Goal: Transaction & Acquisition: Purchase product/service

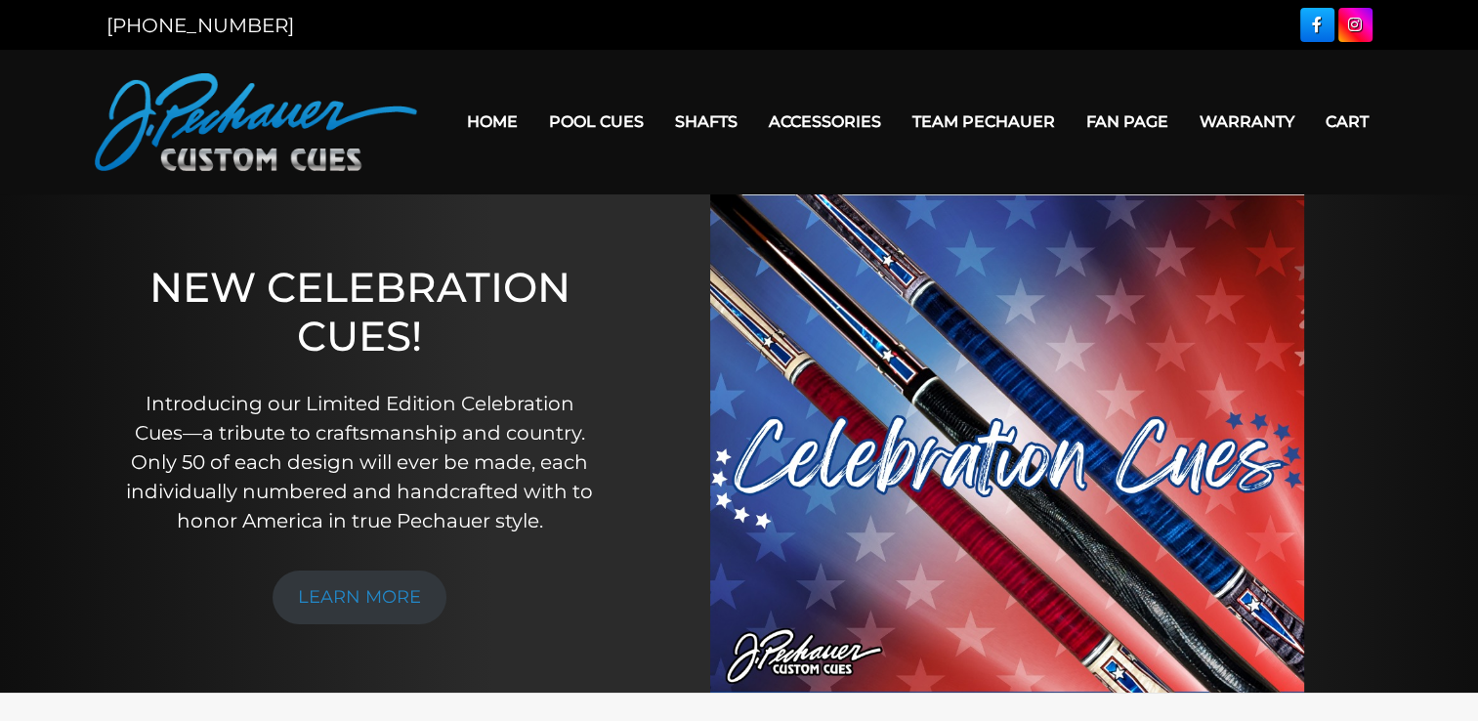
click at [1139, 125] on link "Fan Page" at bounding box center [1127, 122] width 113 height 50
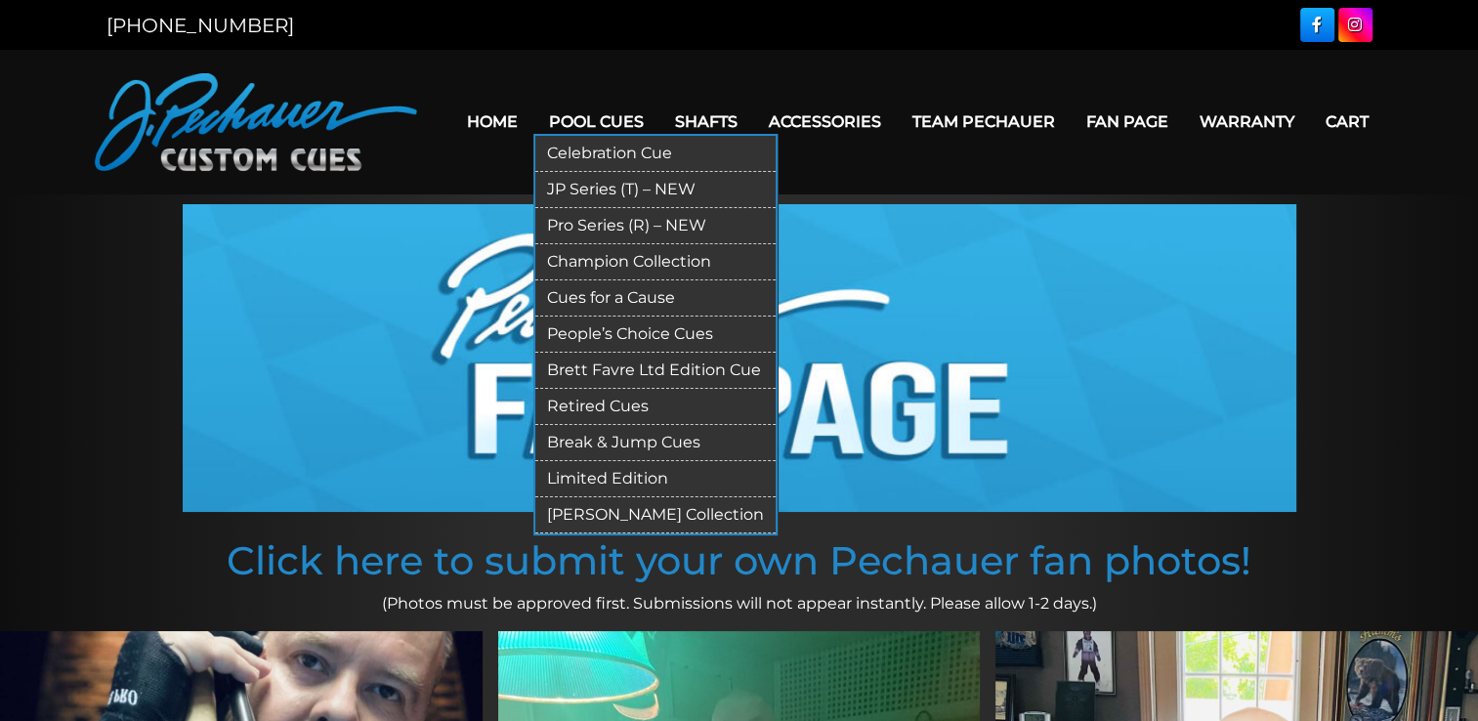
click at [625, 438] on link "Break & Jump Cues" at bounding box center [655, 443] width 240 height 36
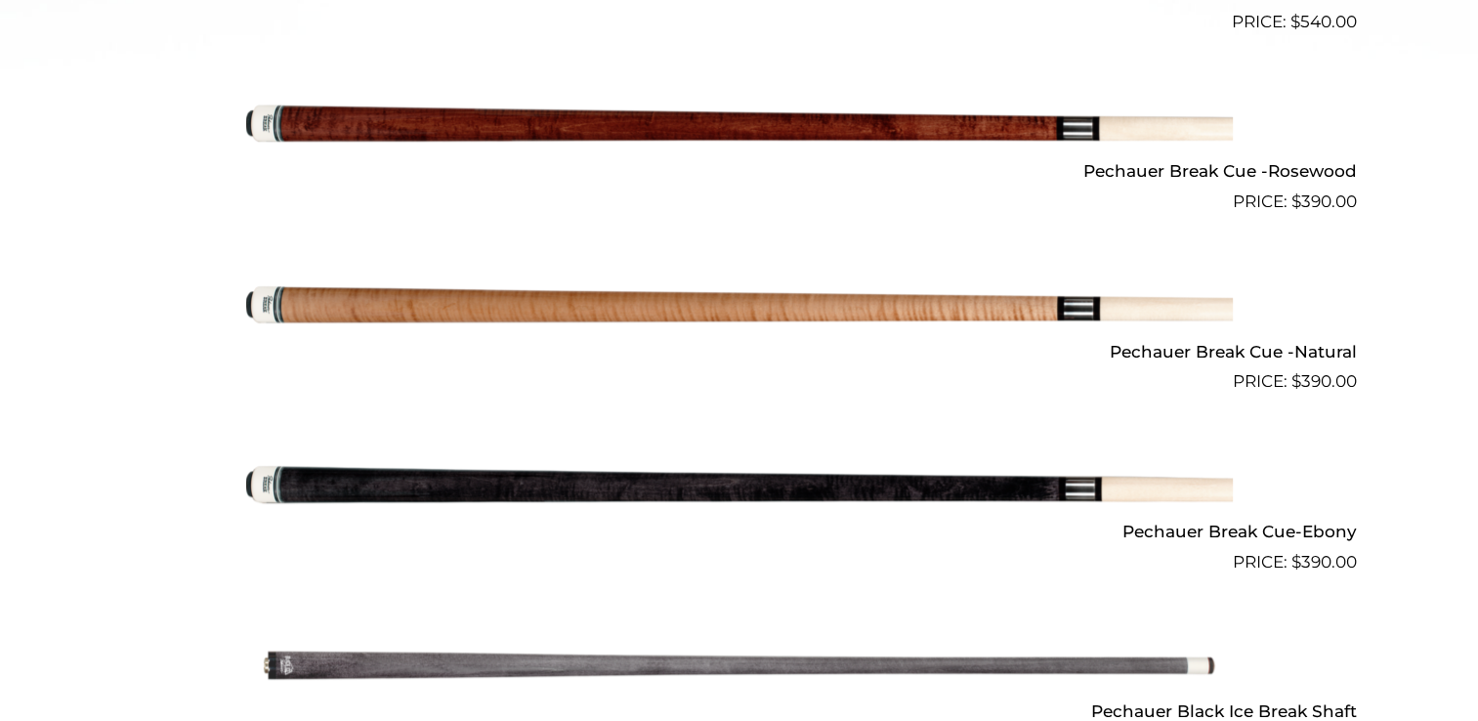
scroll to position [1058, 0]
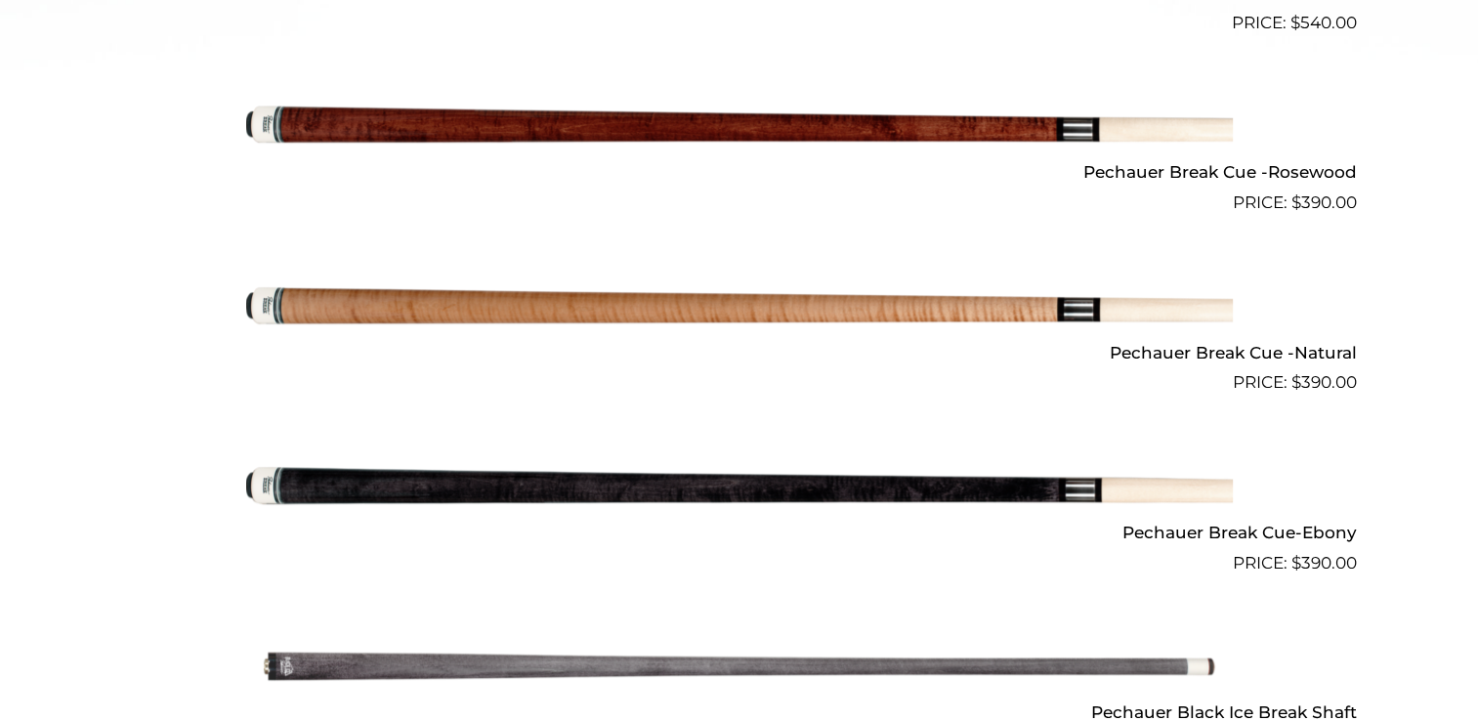
click at [765, 500] on img at bounding box center [739, 485] width 987 height 164
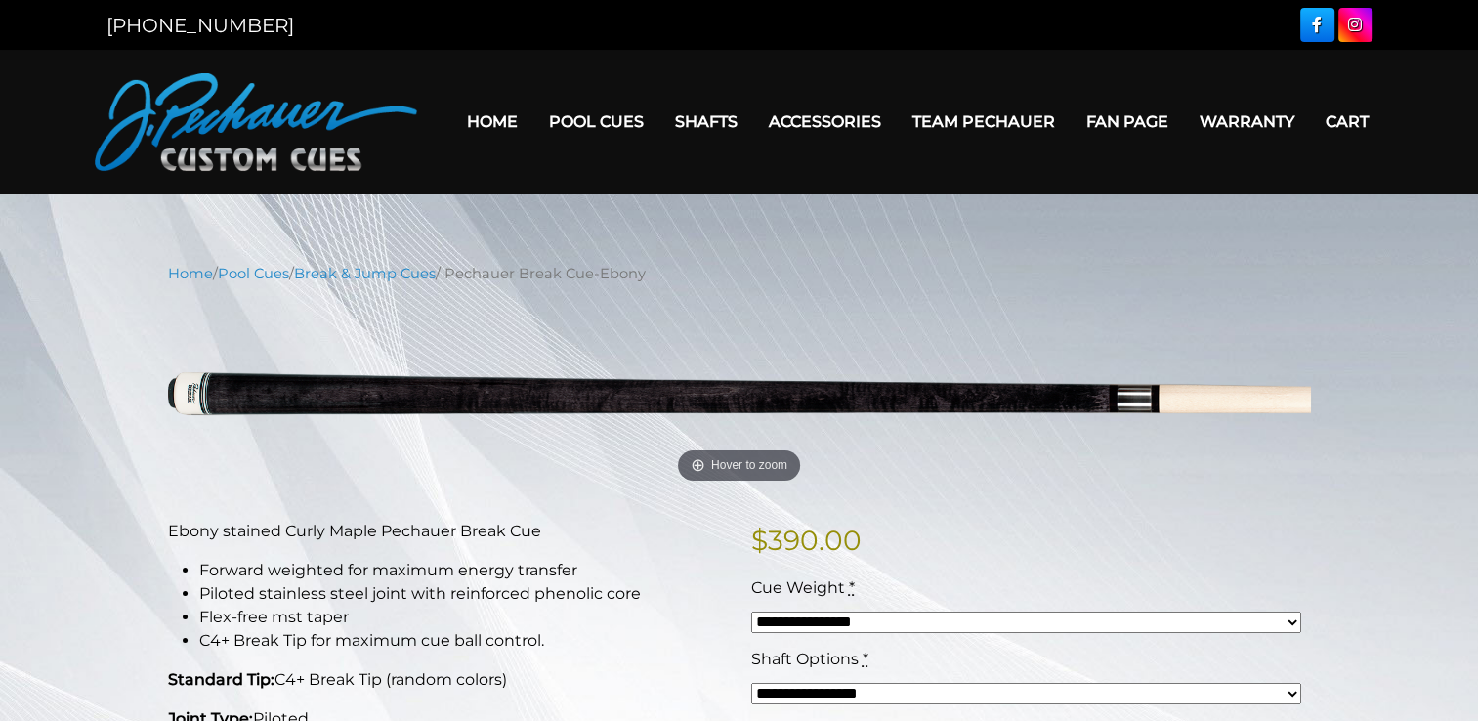
click at [1285, 616] on select "**********" at bounding box center [1026, 621] width 550 height 21
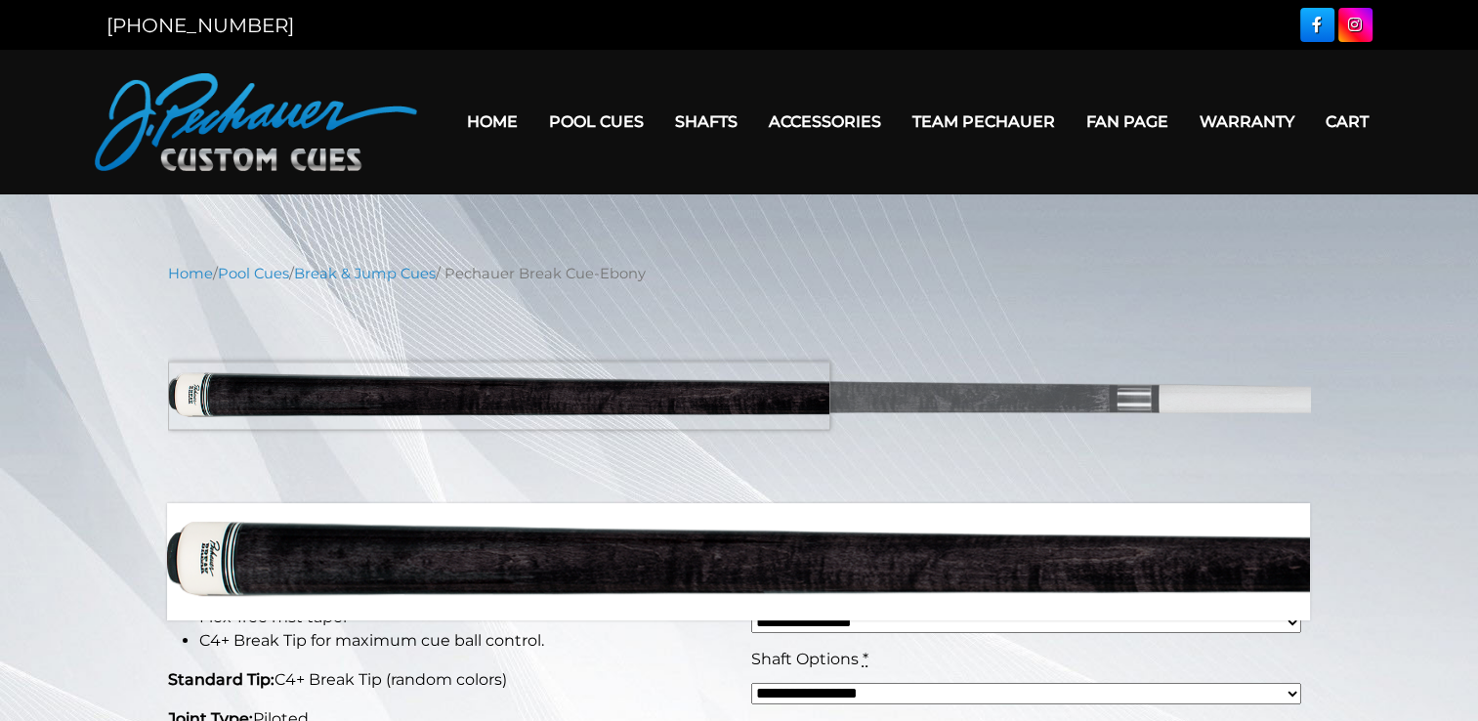
click at [194, 396] on img at bounding box center [739, 394] width 1143 height 190
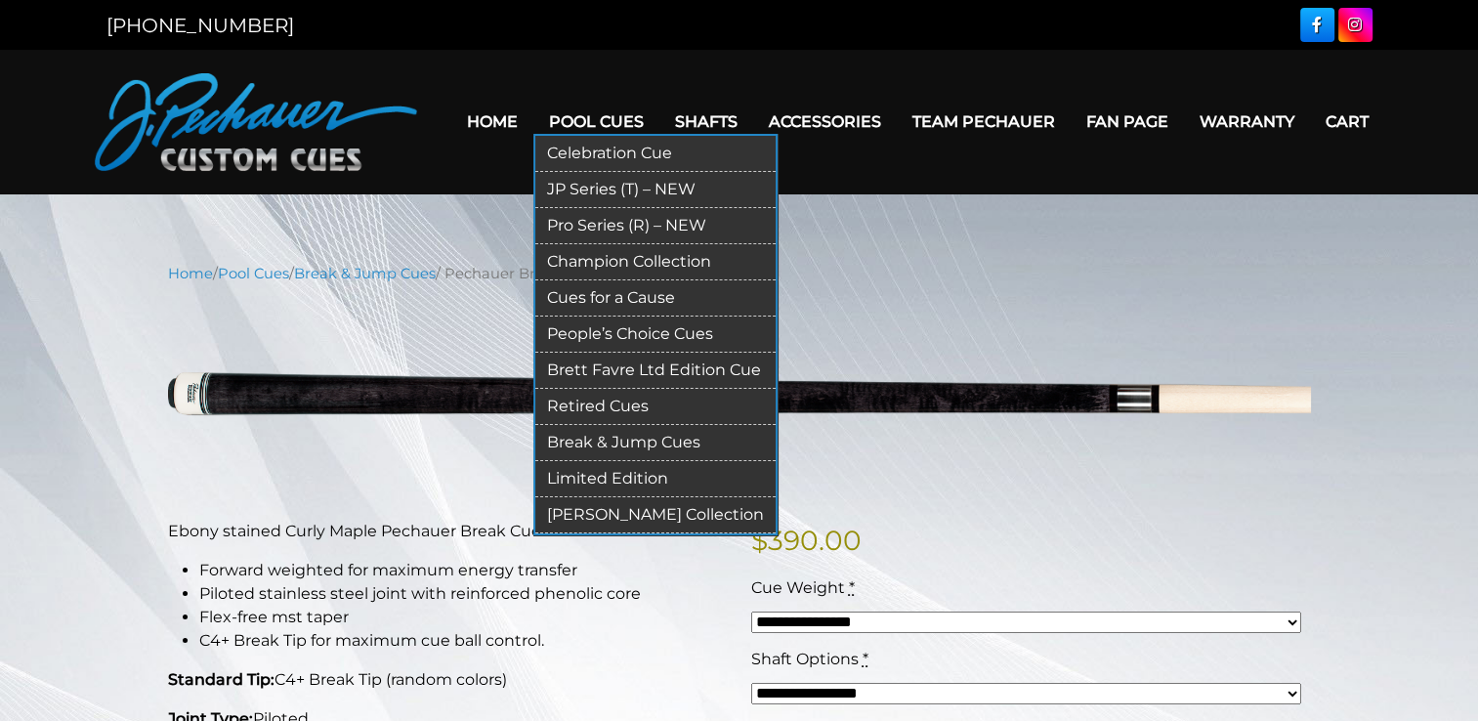
click at [610, 268] on link "Champion Collection" at bounding box center [655, 262] width 240 height 36
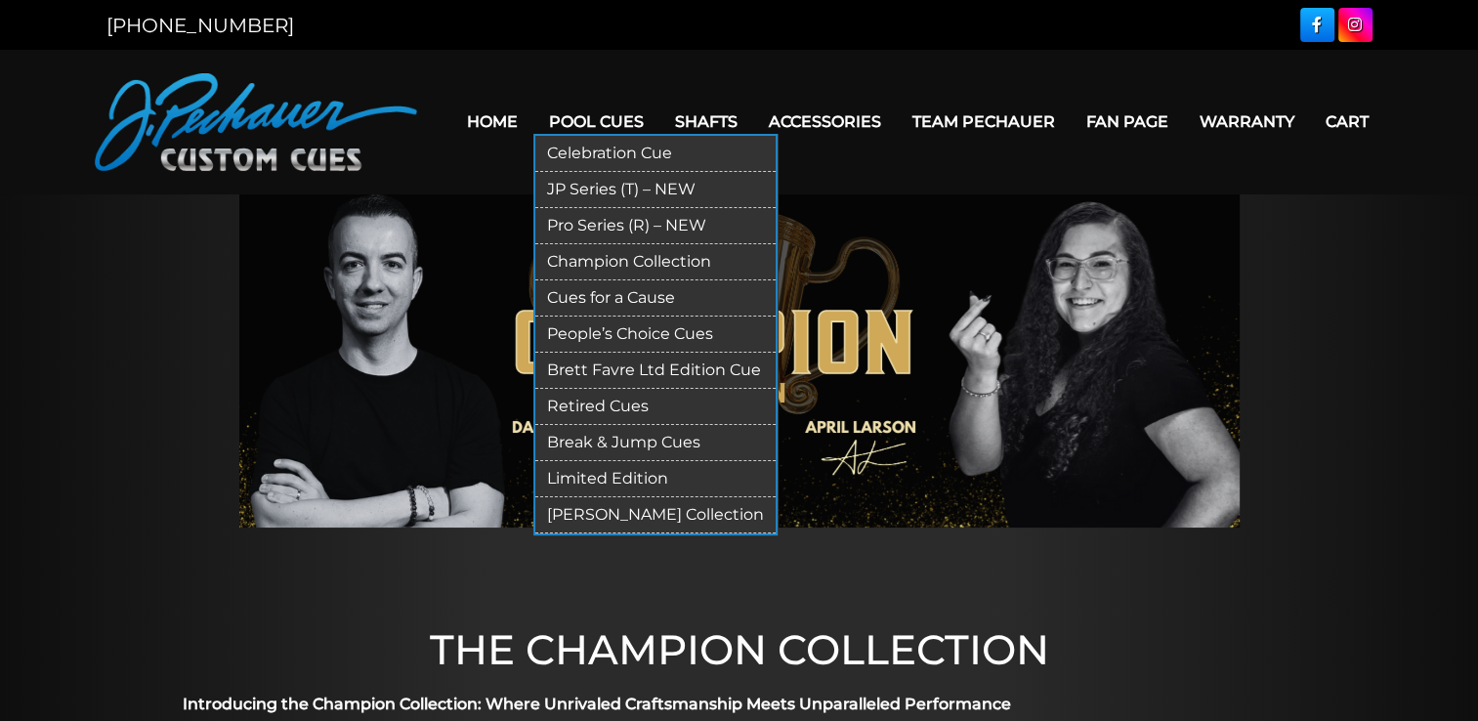
click at [618, 336] on link "People’s Choice Cues" at bounding box center [655, 334] width 240 height 36
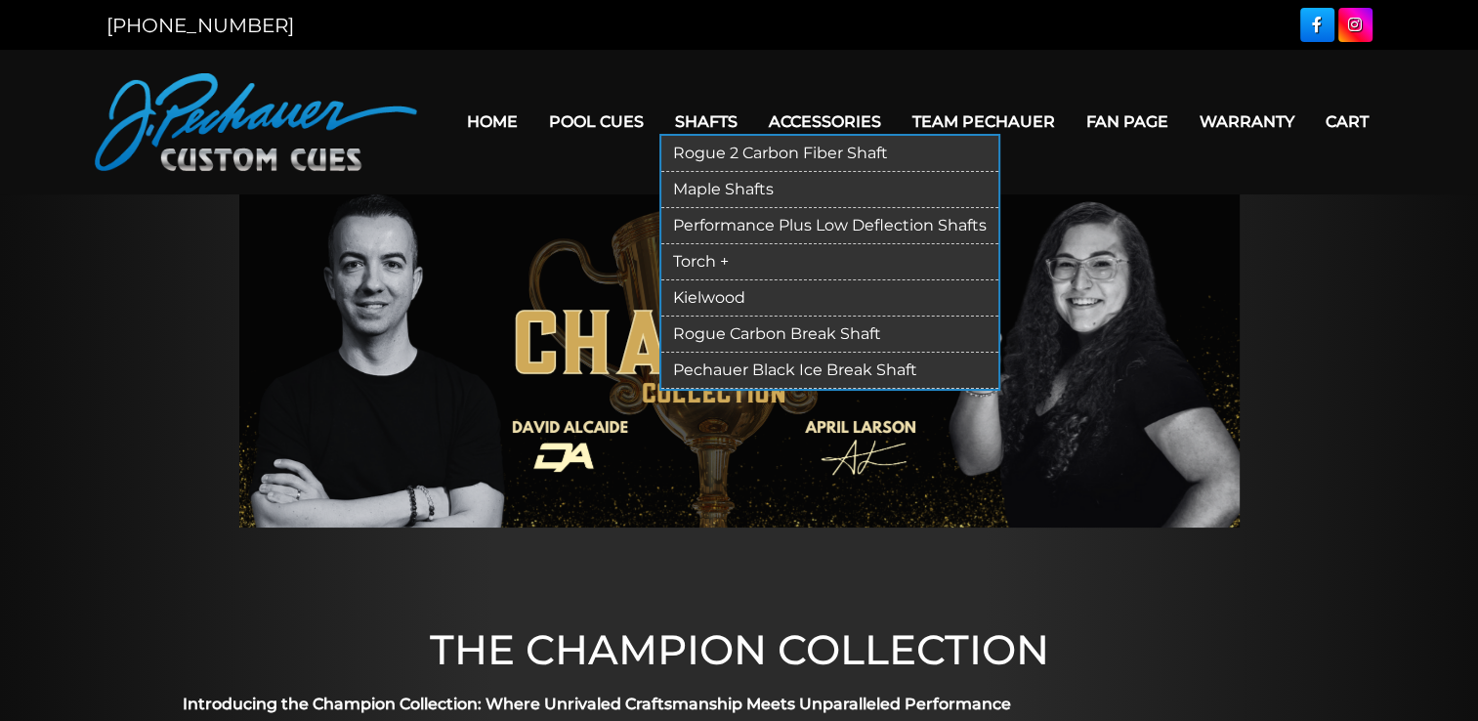
click at [694, 295] on link "Kielwood" at bounding box center [829, 298] width 337 height 36
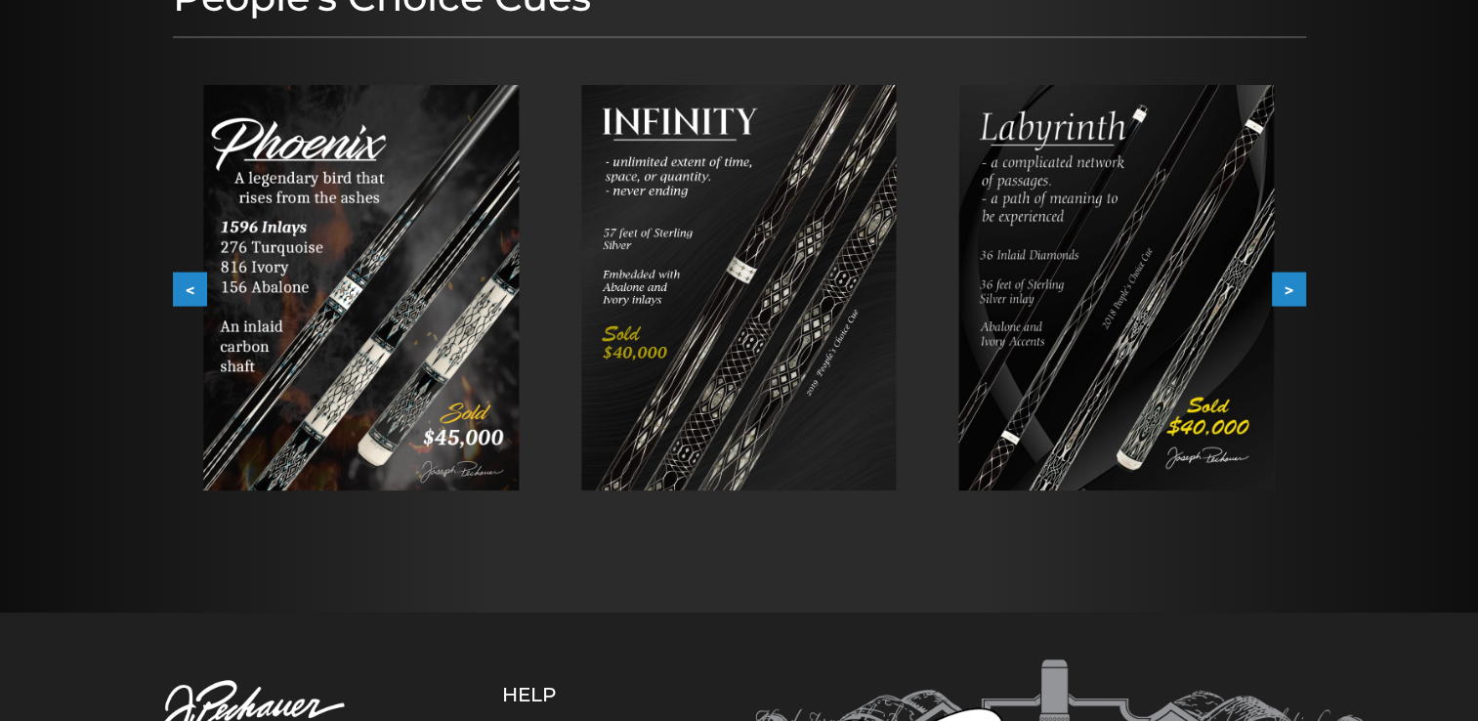
scroll to position [319, 0]
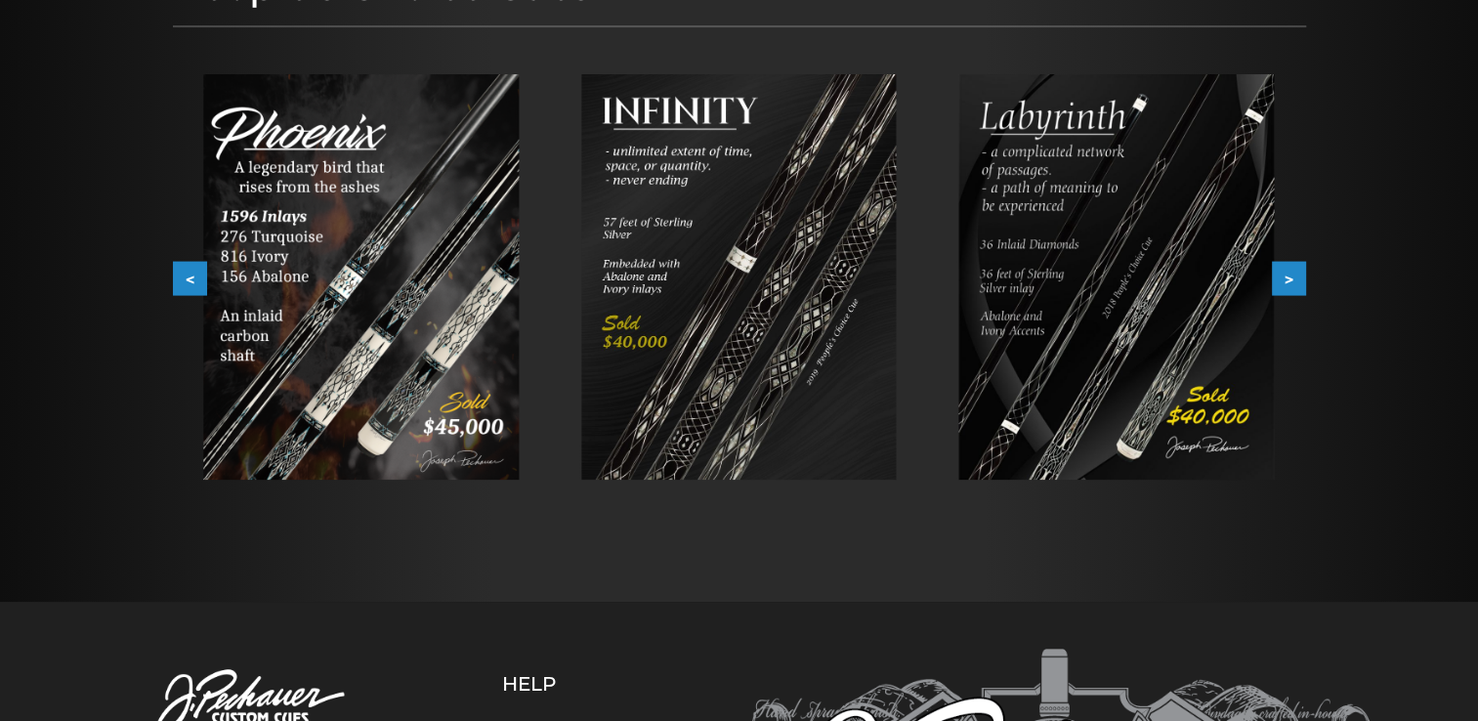
click at [1283, 273] on button ">" at bounding box center [1289, 279] width 34 height 34
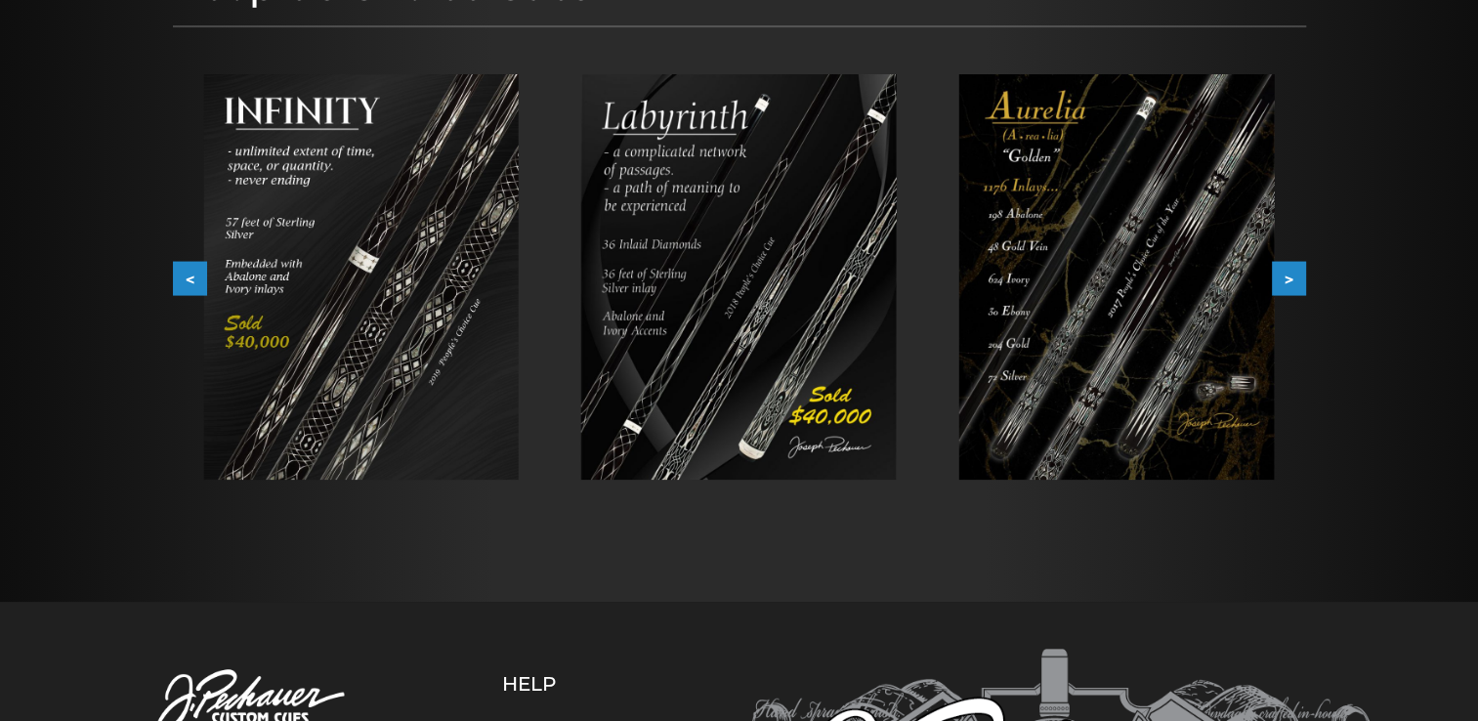
click at [1283, 270] on button ">" at bounding box center [1289, 279] width 34 height 34
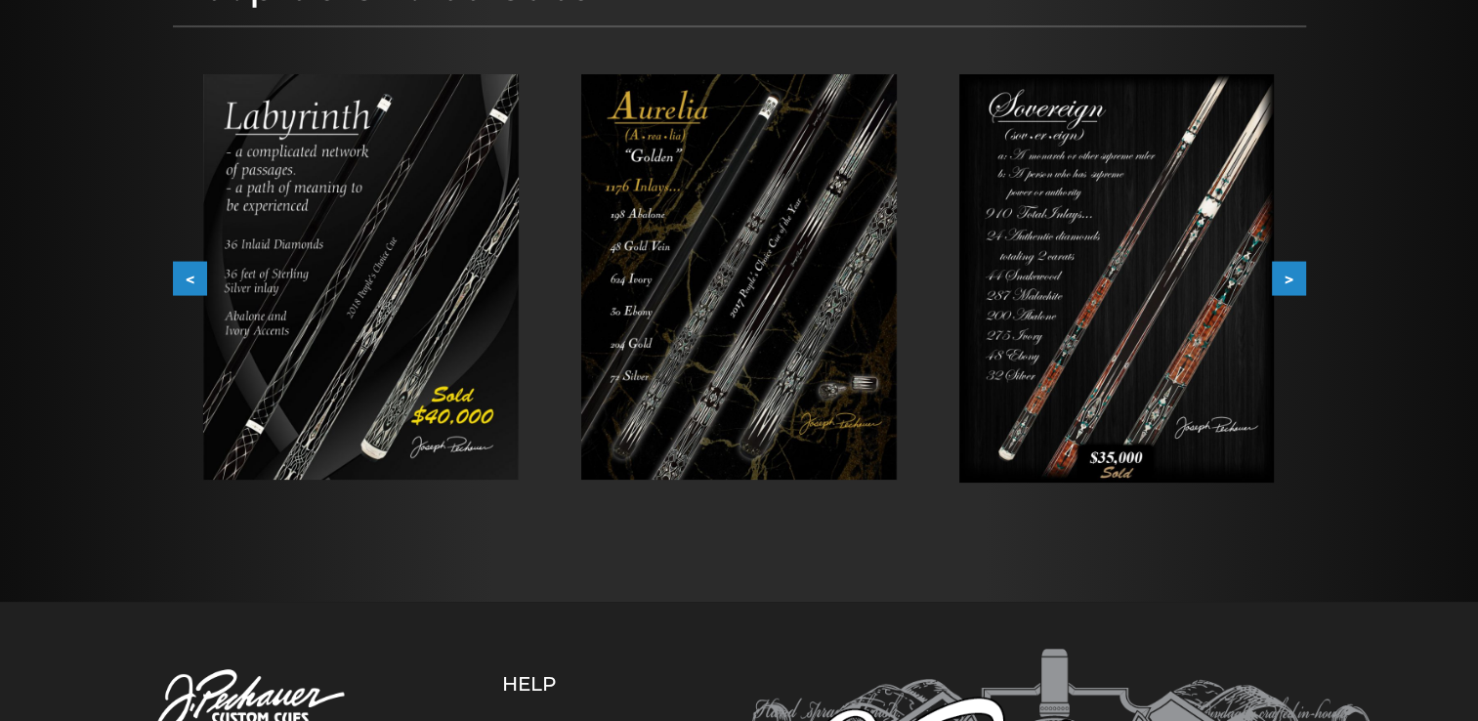
click at [649, 316] on img at bounding box center [739, 276] width 316 height 405
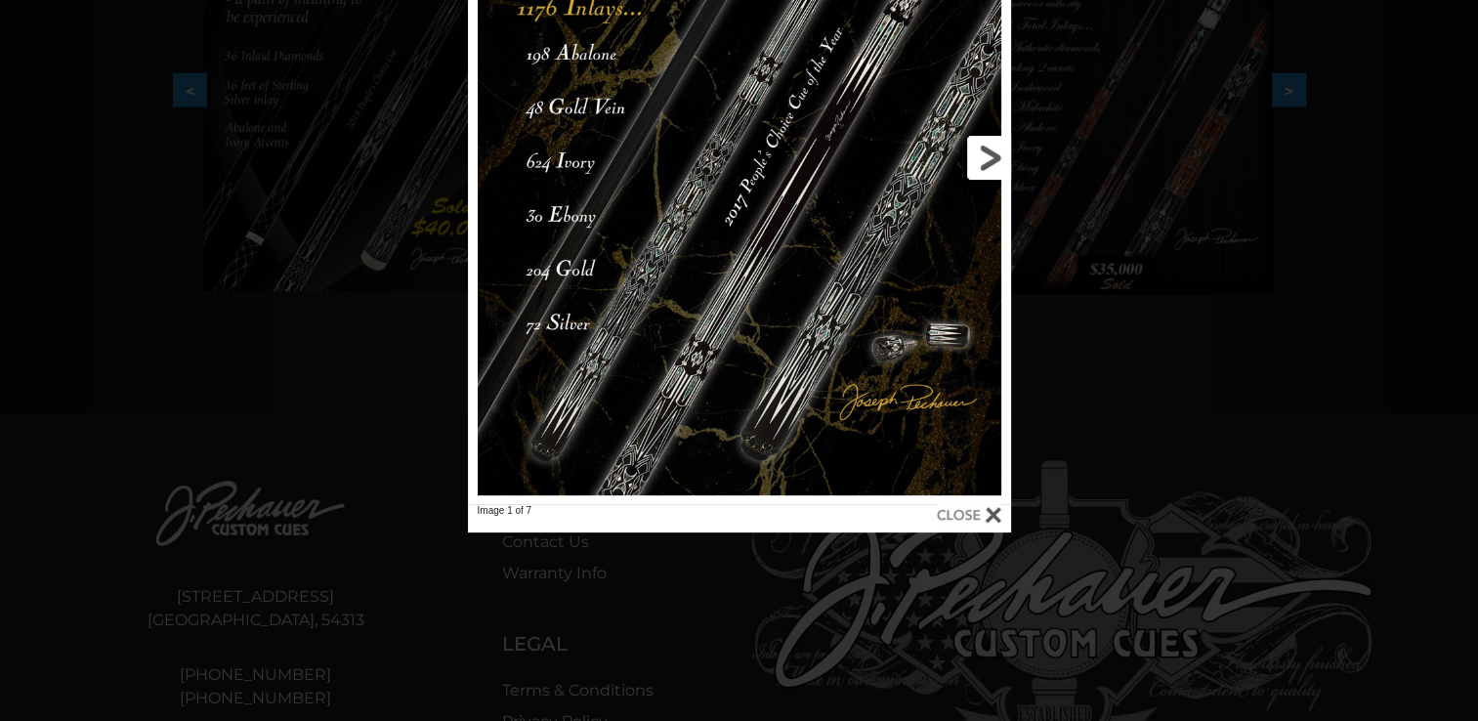
scroll to position [500, 0]
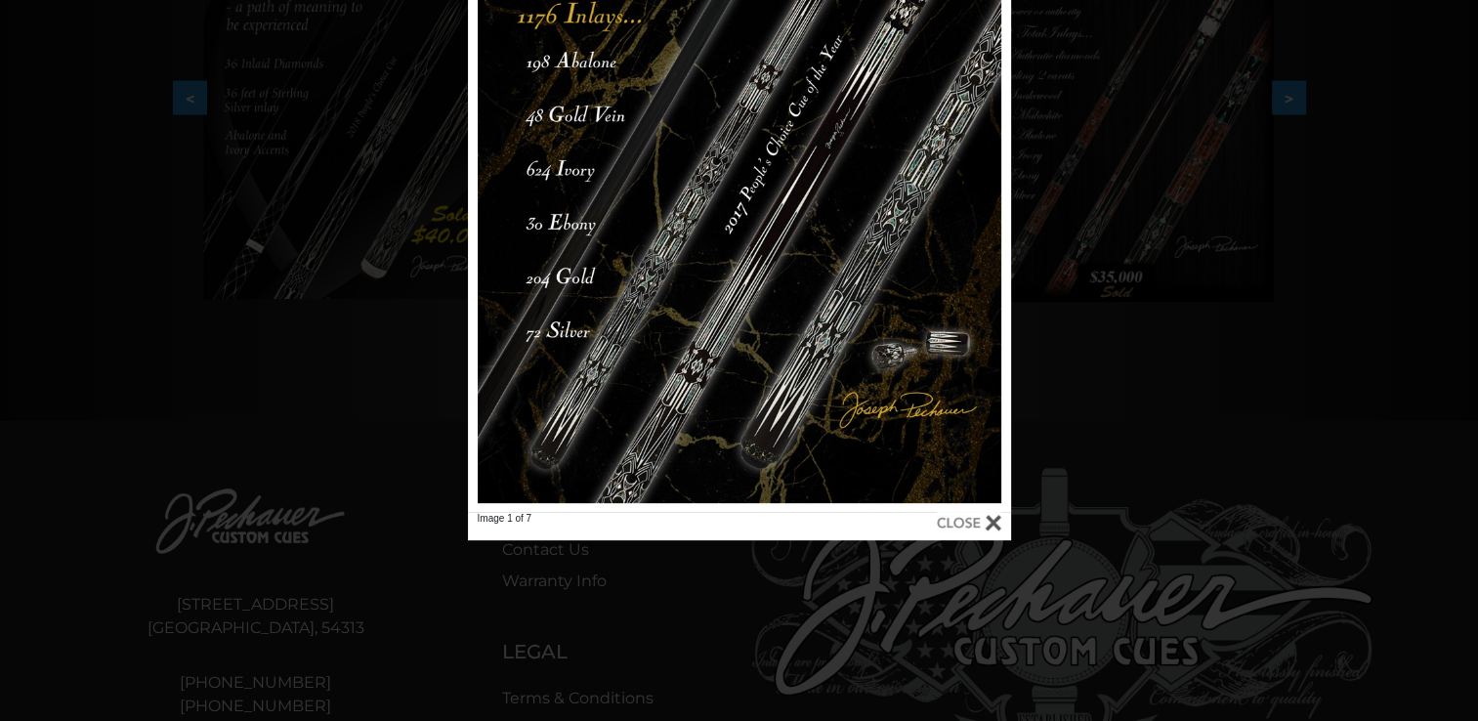
click at [969, 522] on div at bounding box center [969, 522] width 64 height 21
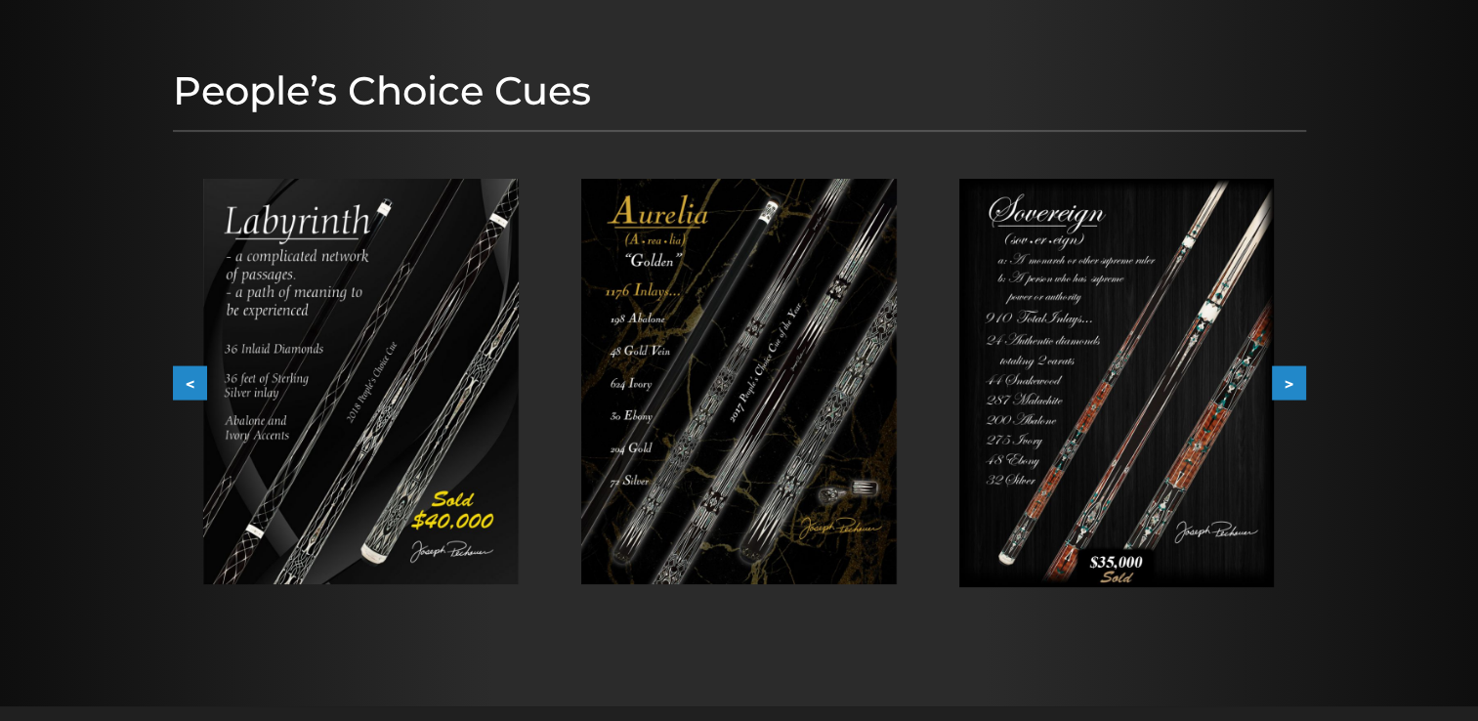
scroll to position [210, 0]
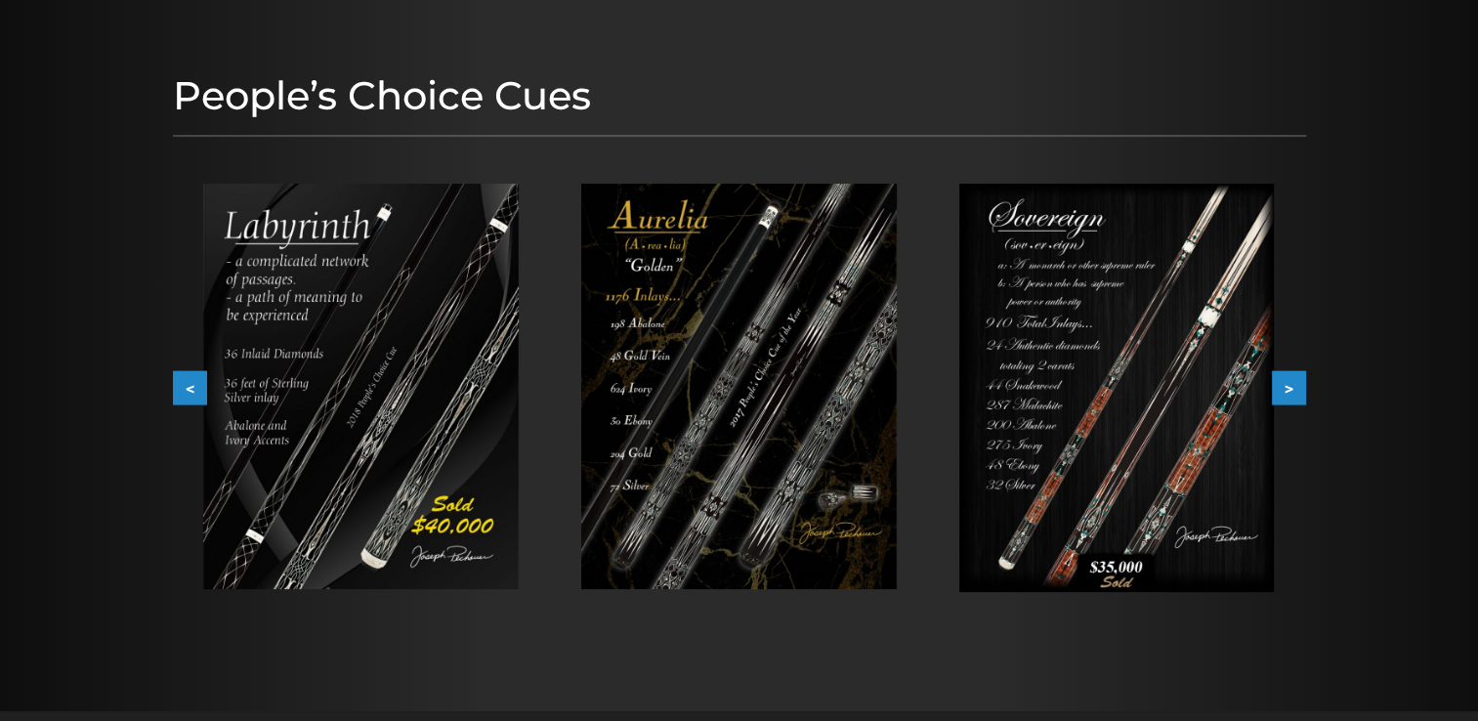
click at [1294, 387] on button ">" at bounding box center [1289, 388] width 34 height 34
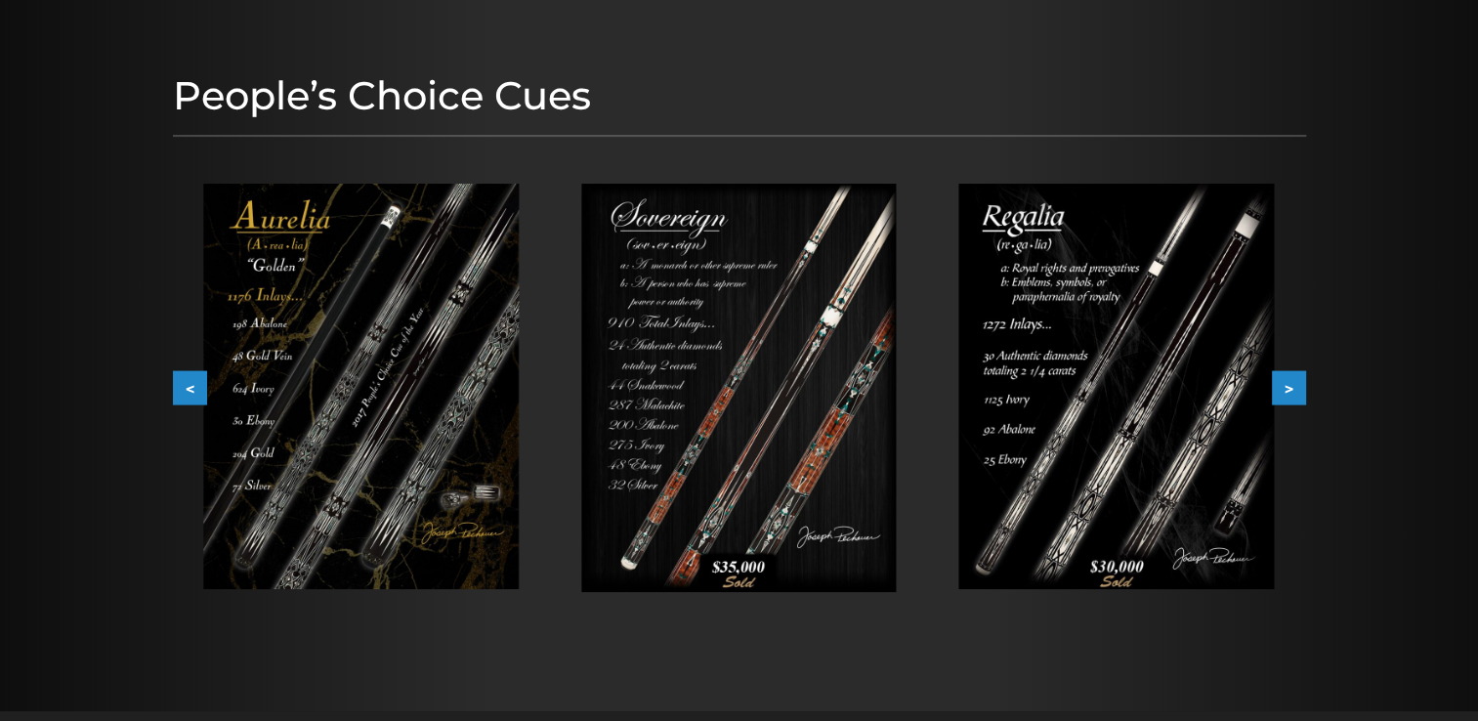
click at [1294, 387] on button ">" at bounding box center [1289, 388] width 34 height 34
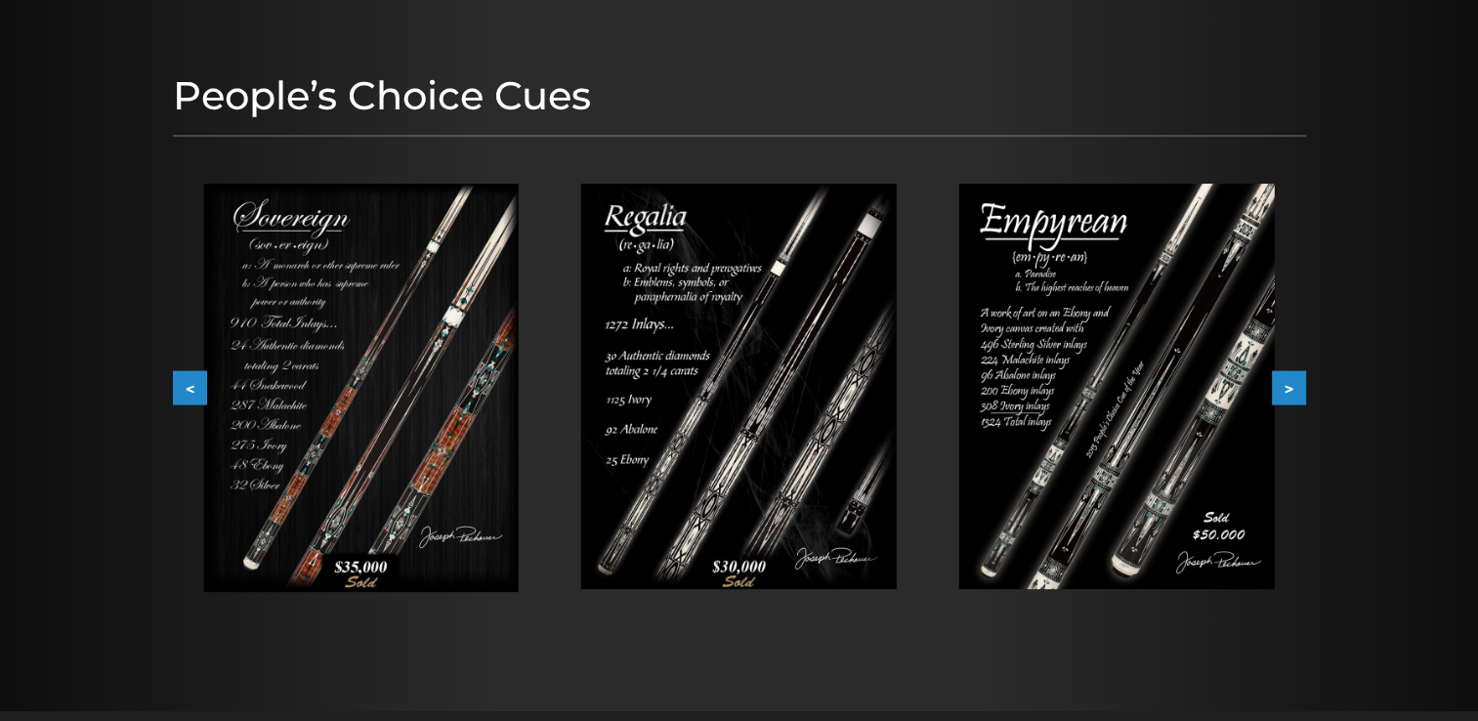
click at [1294, 387] on button ">" at bounding box center [1289, 388] width 34 height 34
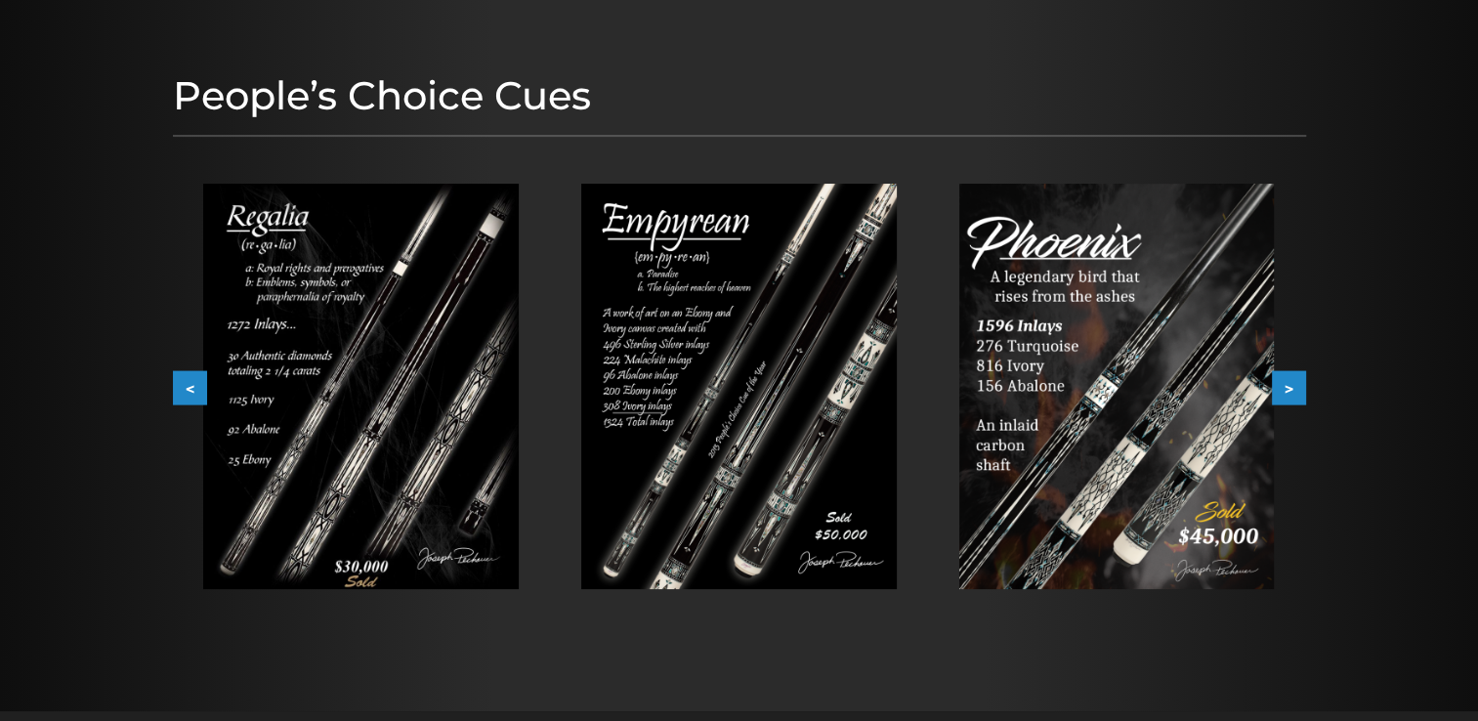
click at [1294, 387] on button ">" at bounding box center [1289, 388] width 34 height 34
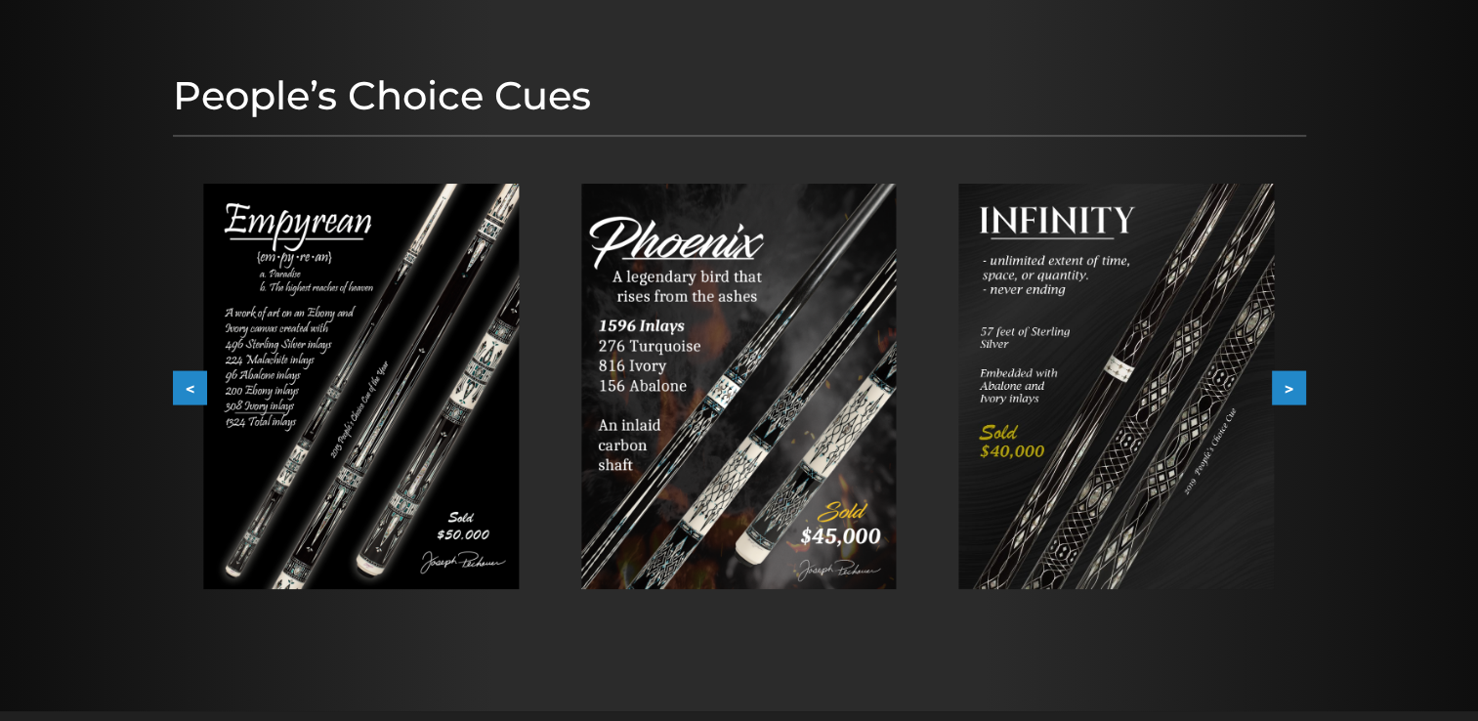
click at [1294, 387] on button ">" at bounding box center [1289, 388] width 34 height 34
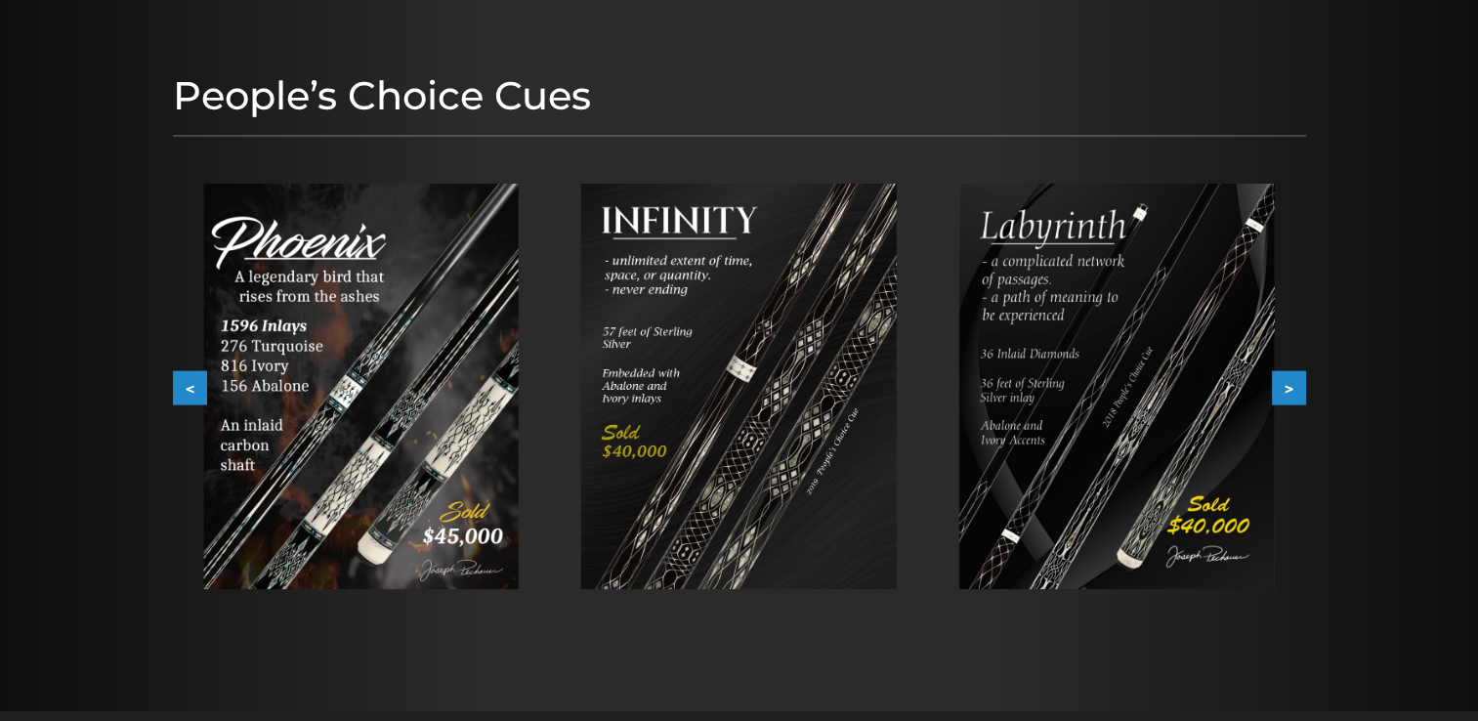
click at [1294, 387] on button ">" at bounding box center [1289, 388] width 34 height 34
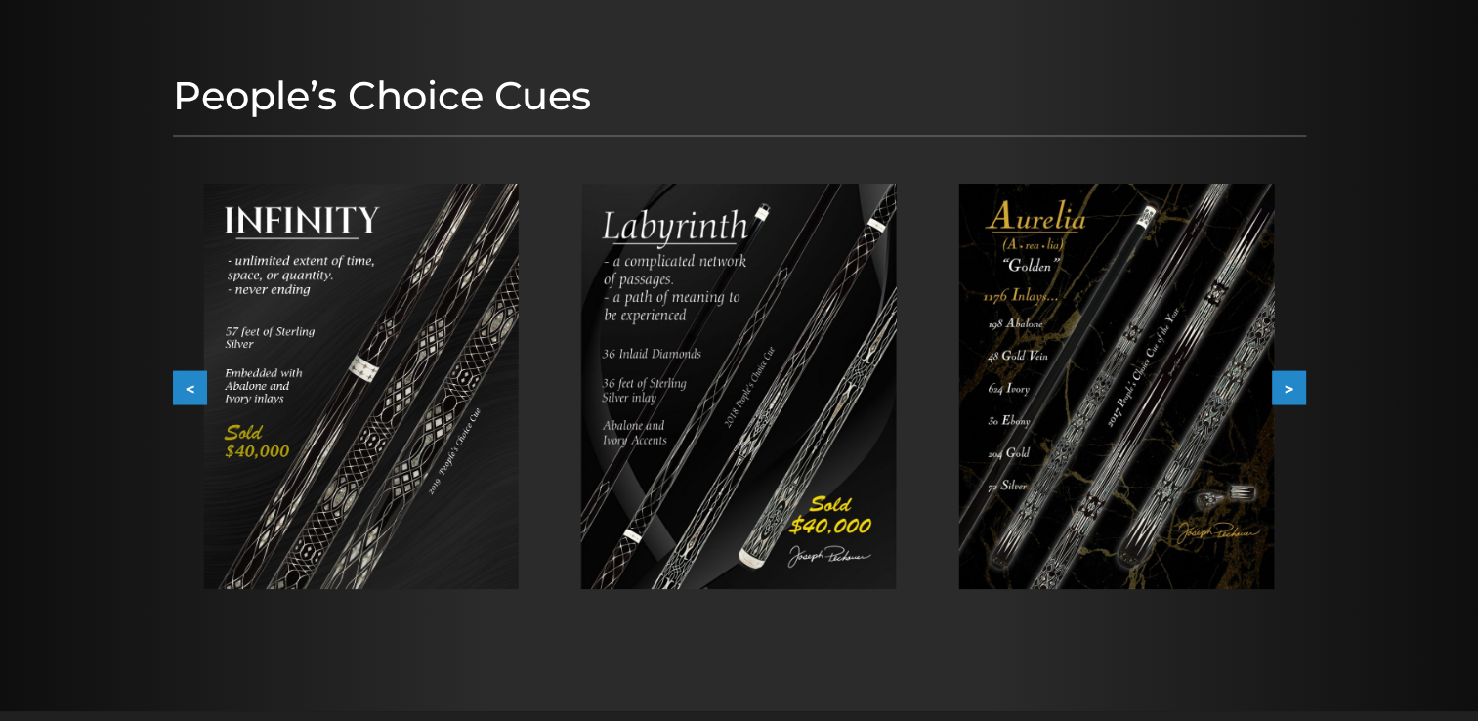
click at [1294, 387] on button ">" at bounding box center [1289, 388] width 34 height 34
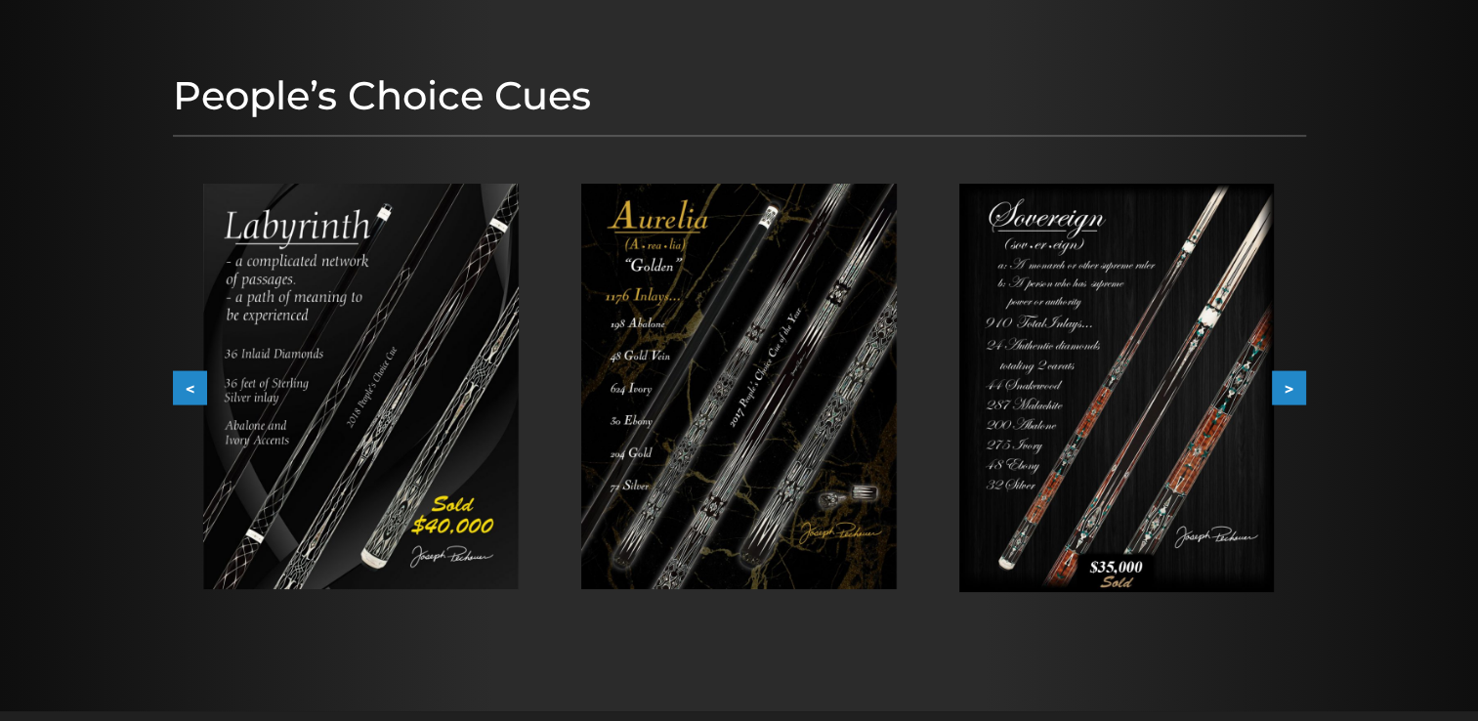
click at [1294, 387] on button ">" at bounding box center [1289, 388] width 34 height 34
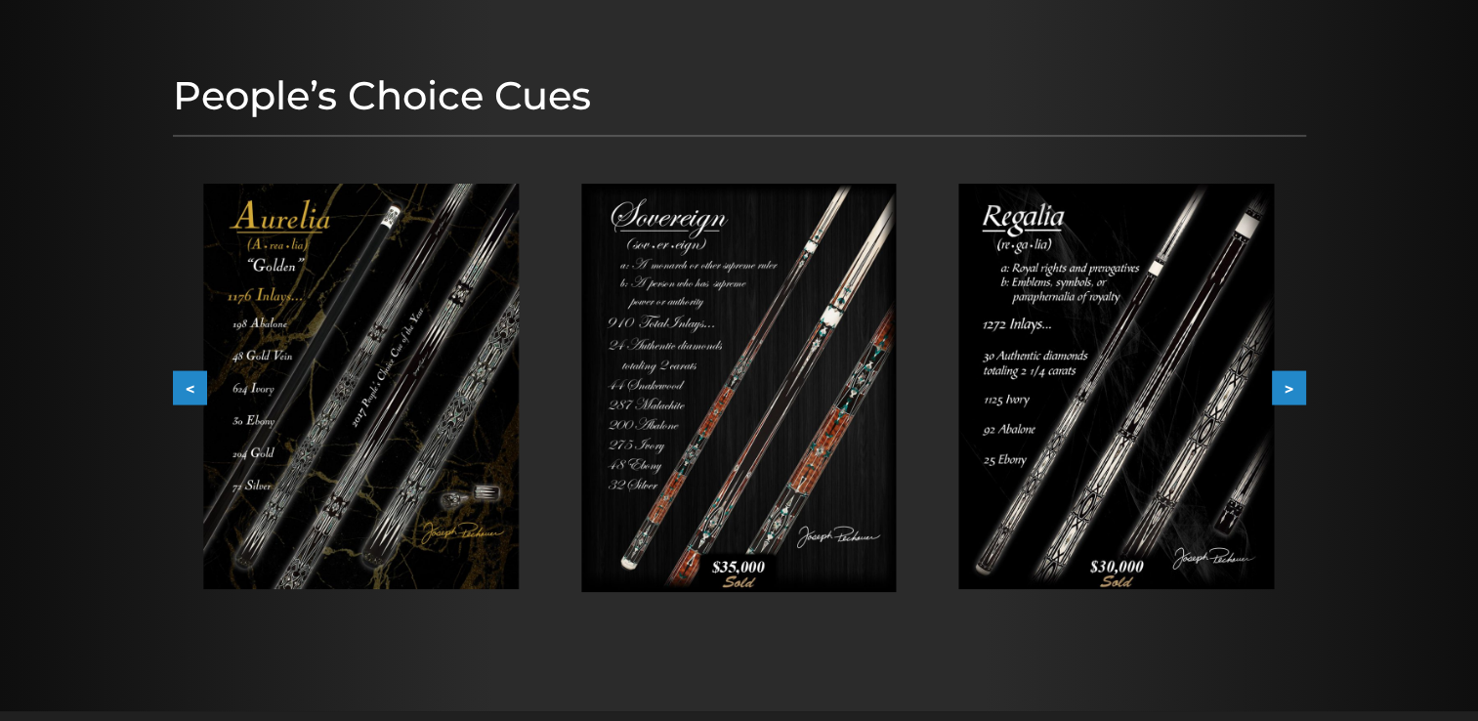
click at [1284, 387] on button ">" at bounding box center [1289, 388] width 34 height 34
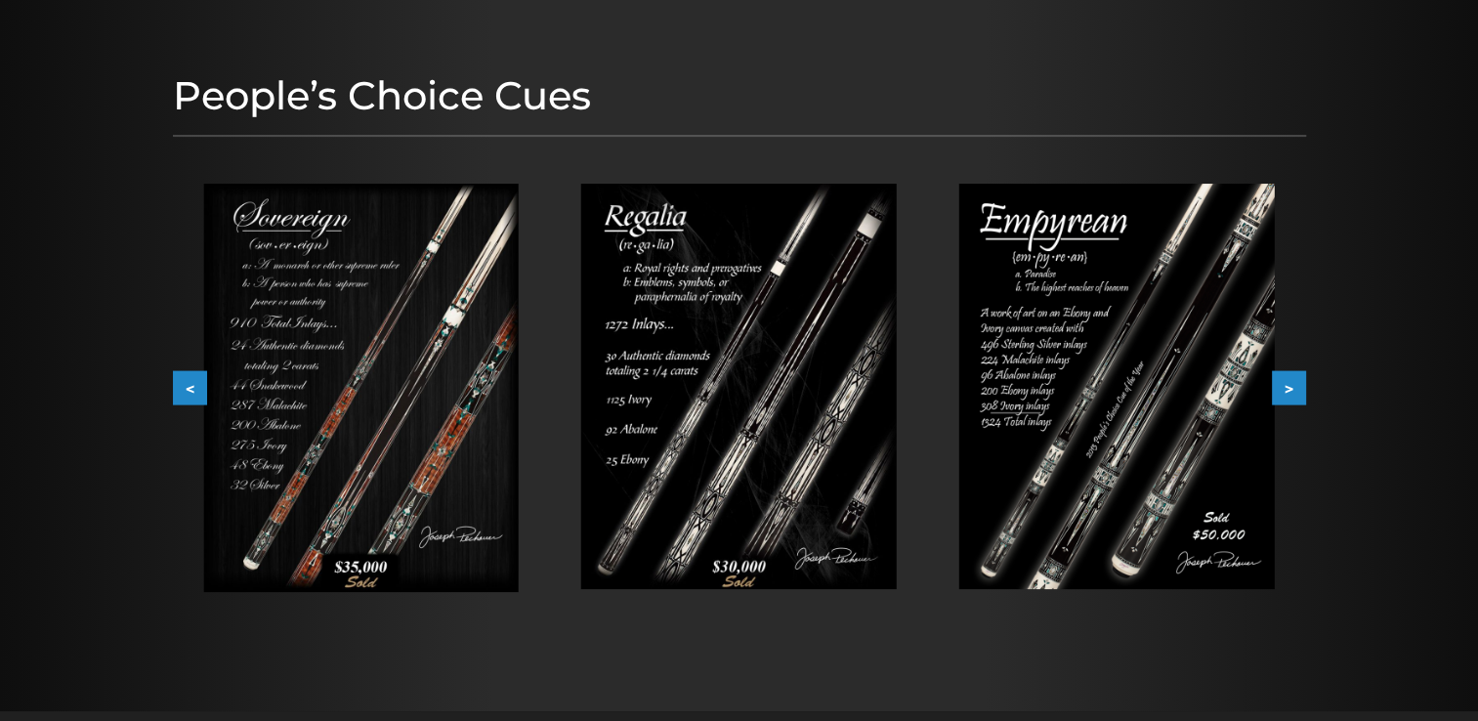
click at [1289, 387] on button ">" at bounding box center [1289, 388] width 34 height 34
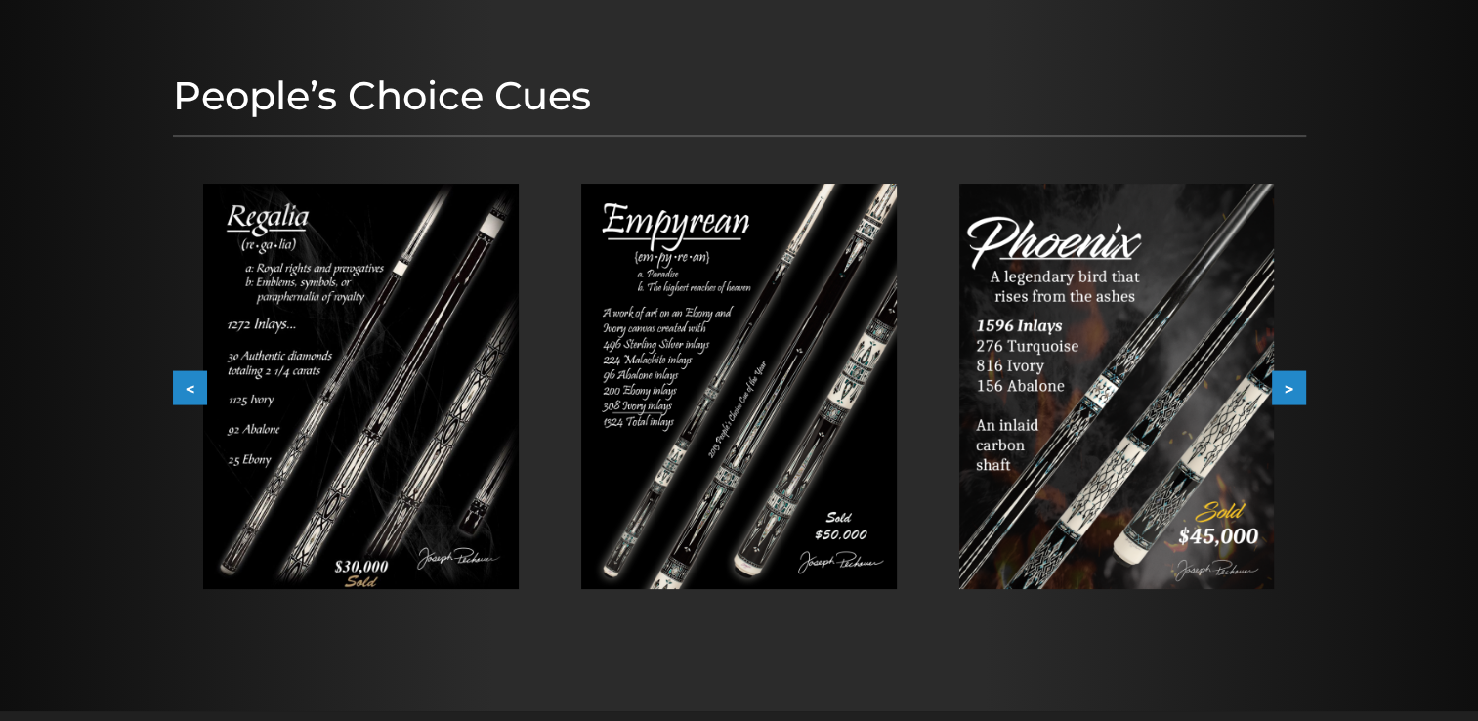
click at [1276, 387] on button ">" at bounding box center [1289, 388] width 34 height 34
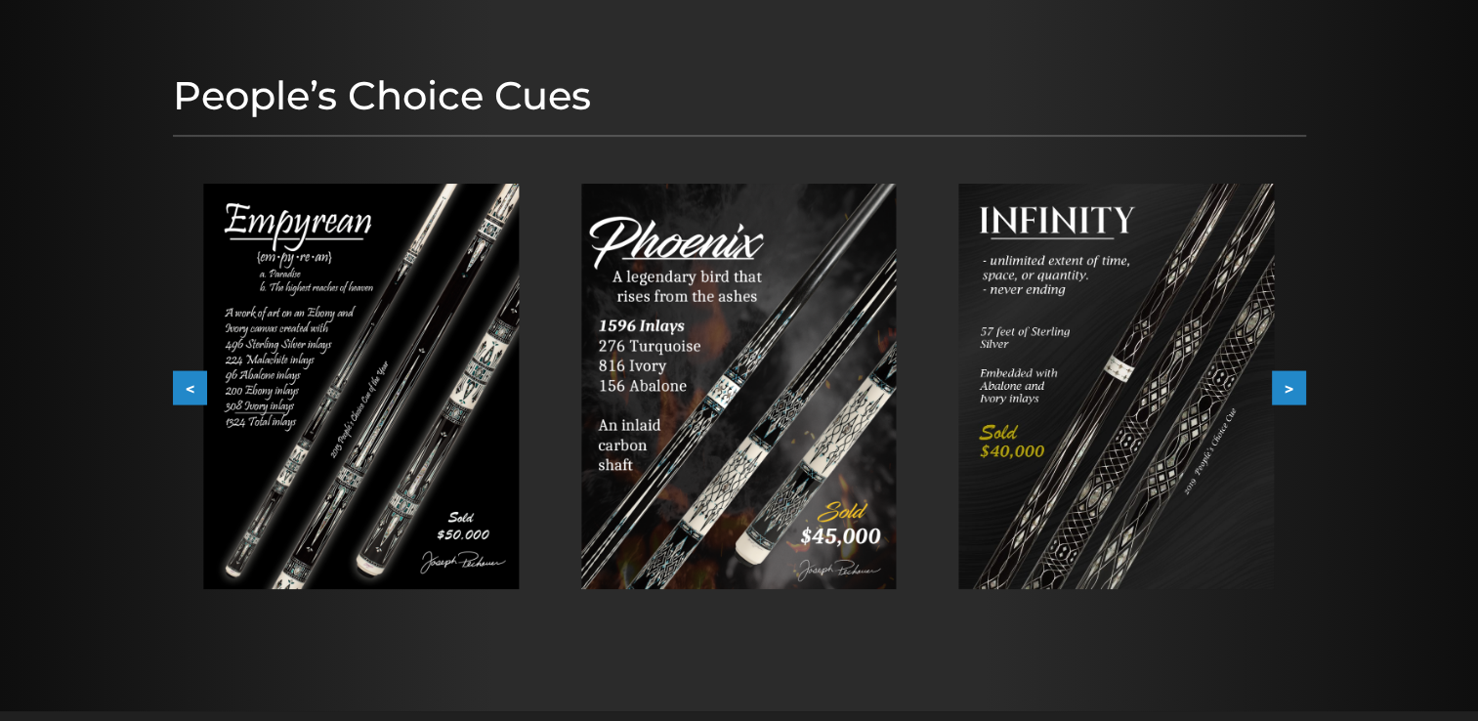
click at [1276, 387] on button ">" at bounding box center [1289, 388] width 34 height 34
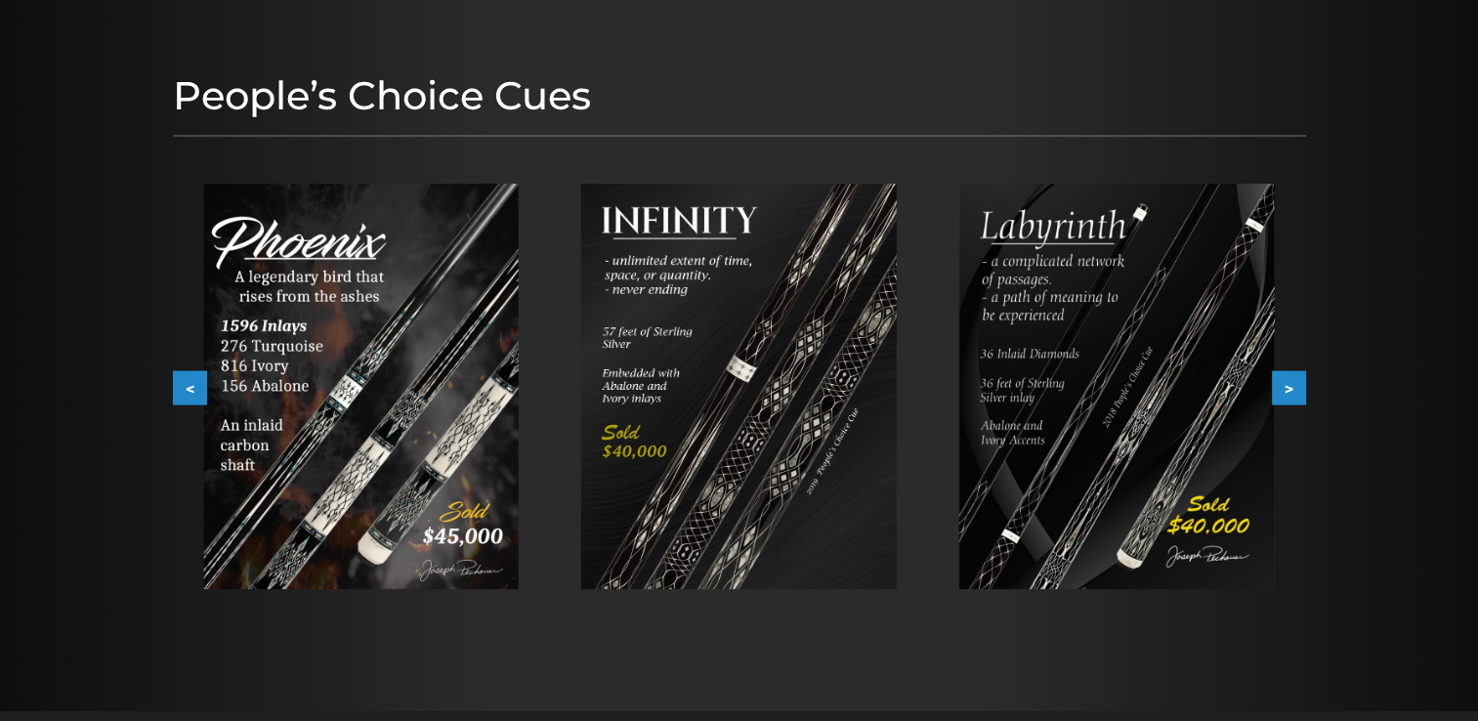
click at [1276, 387] on button ">" at bounding box center [1289, 388] width 34 height 34
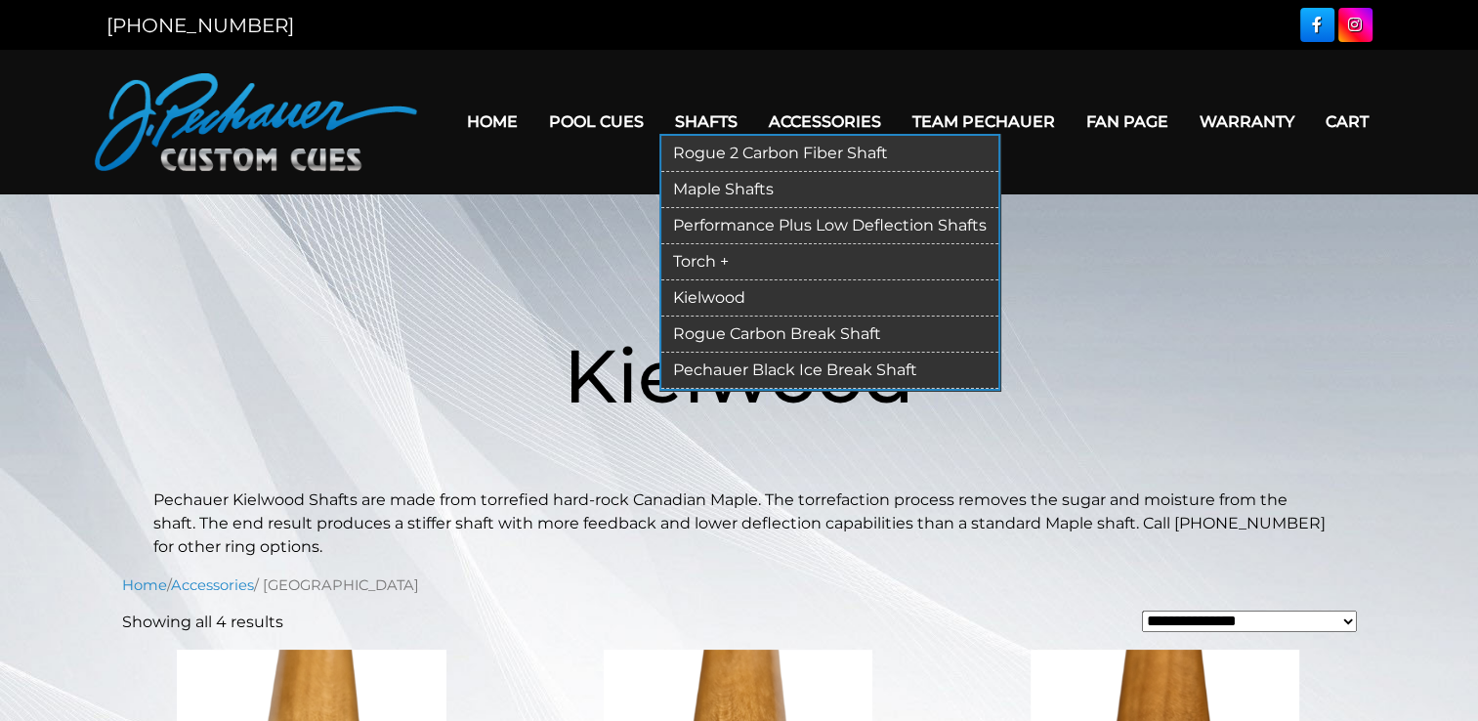
click at [712, 255] on link "Torch +" at bounding box center [829, 262] width 337 height 36
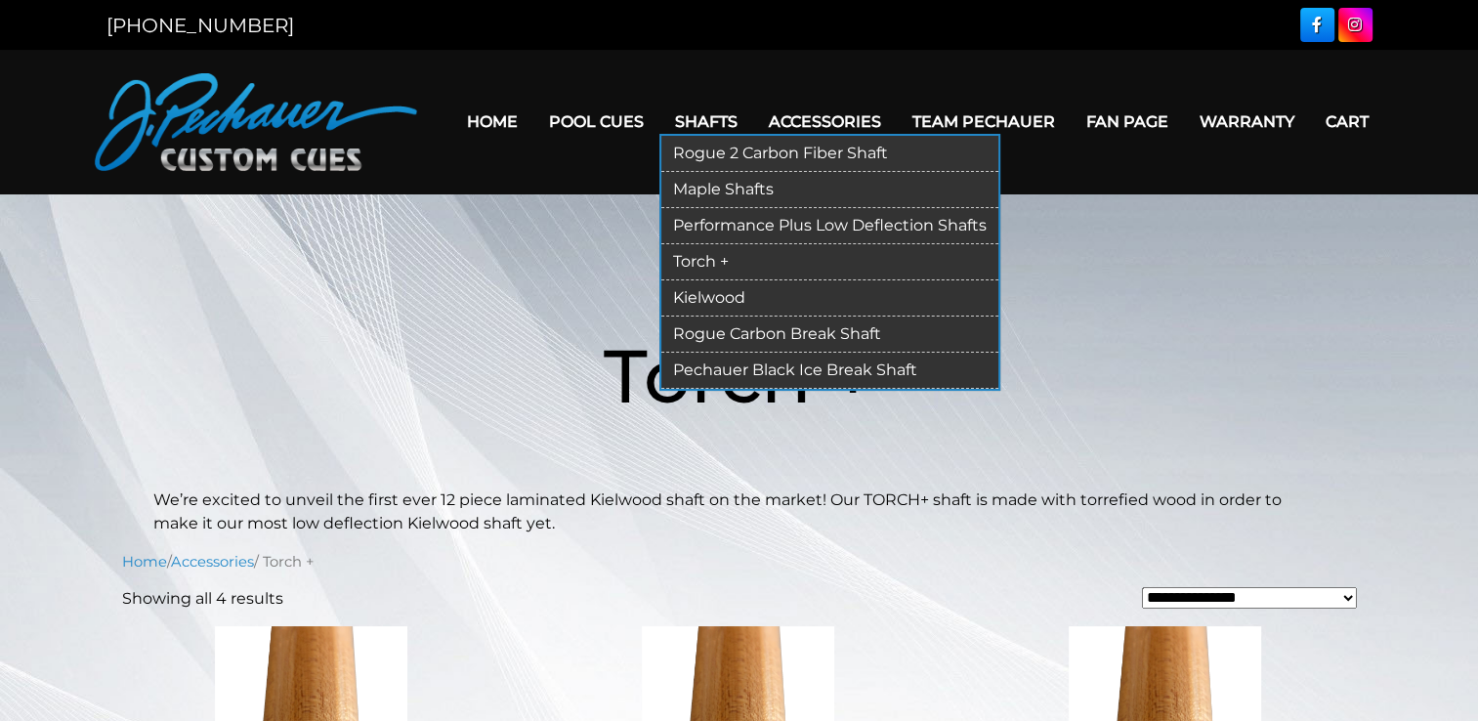
click at [754, 376] on link "Pechauer Black Ice Break Shaft" at bounding box center [829, 371] width 337 height 36
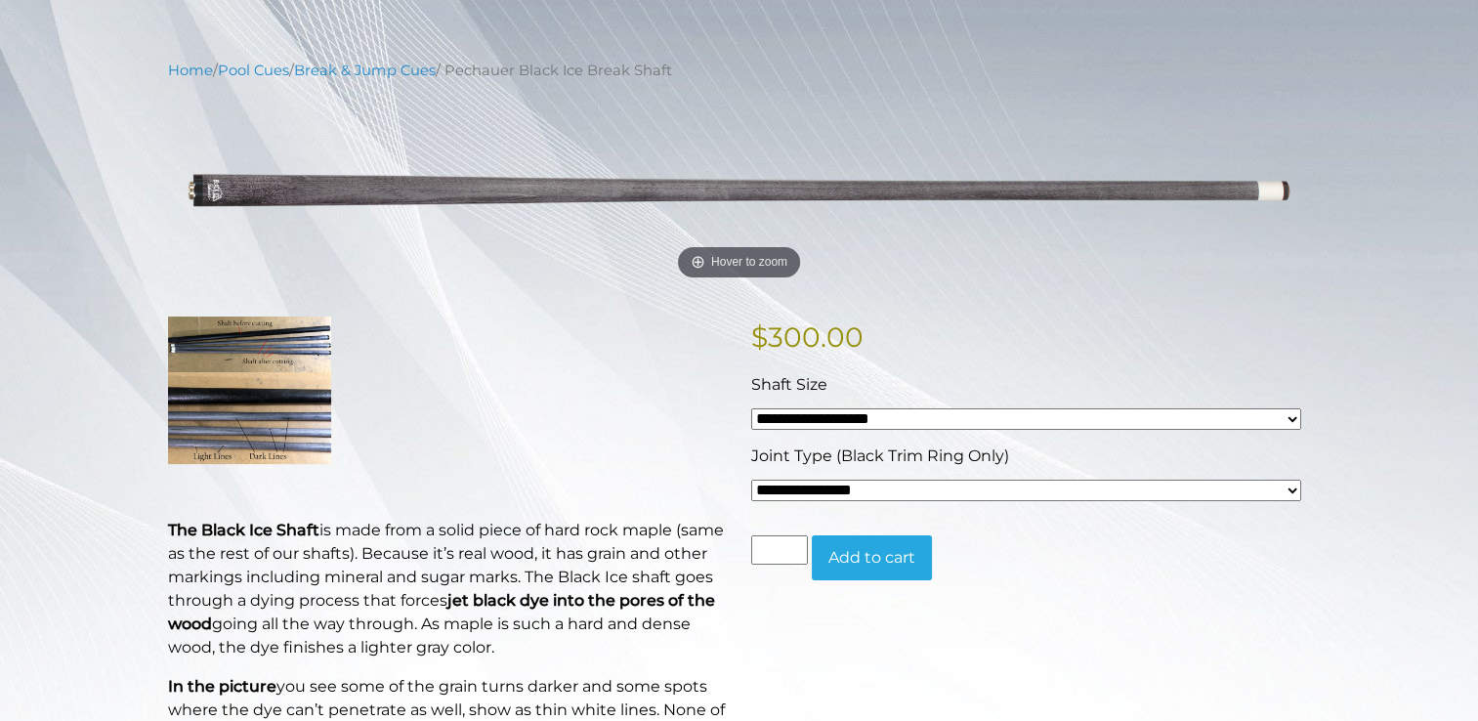
scroll to position [201, 0]
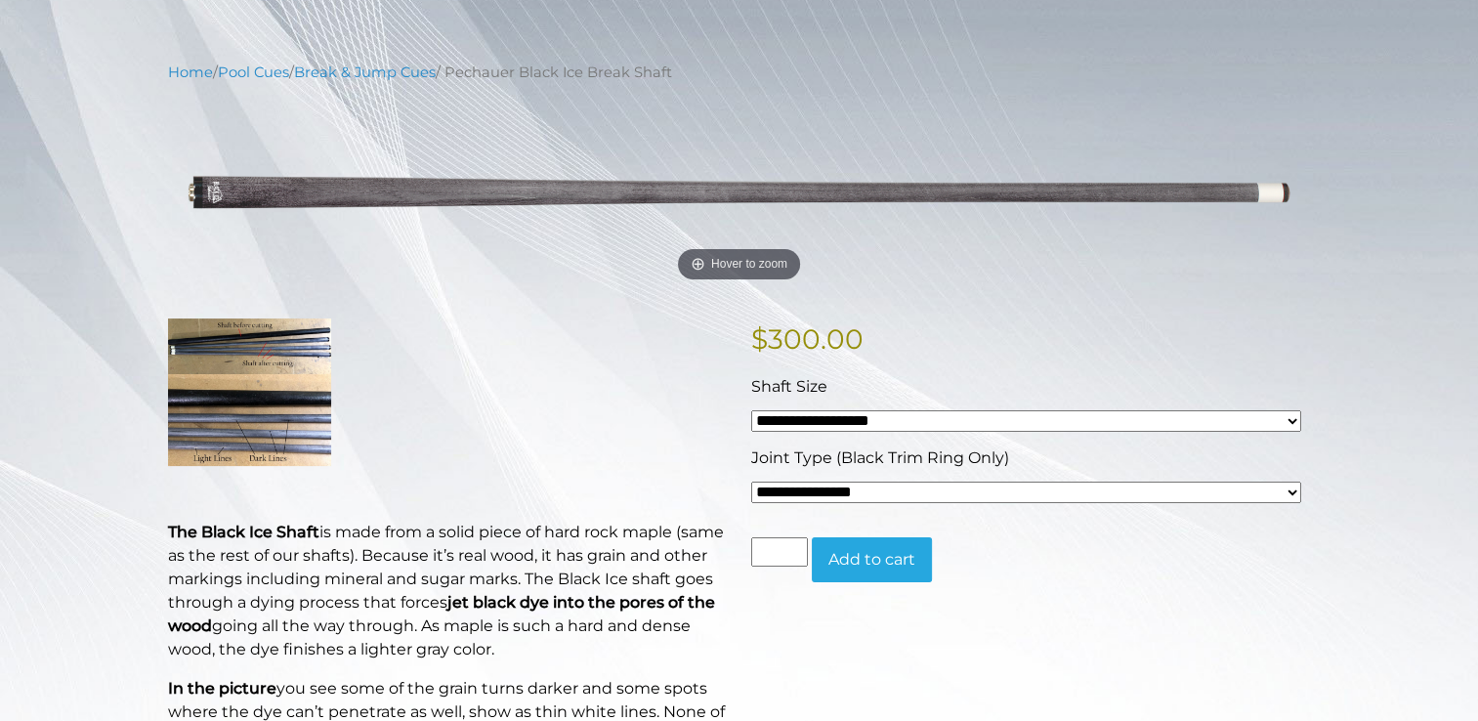
click at [836, 421] on select "**********" at bounding box center [1026, 420] width 550 height 21
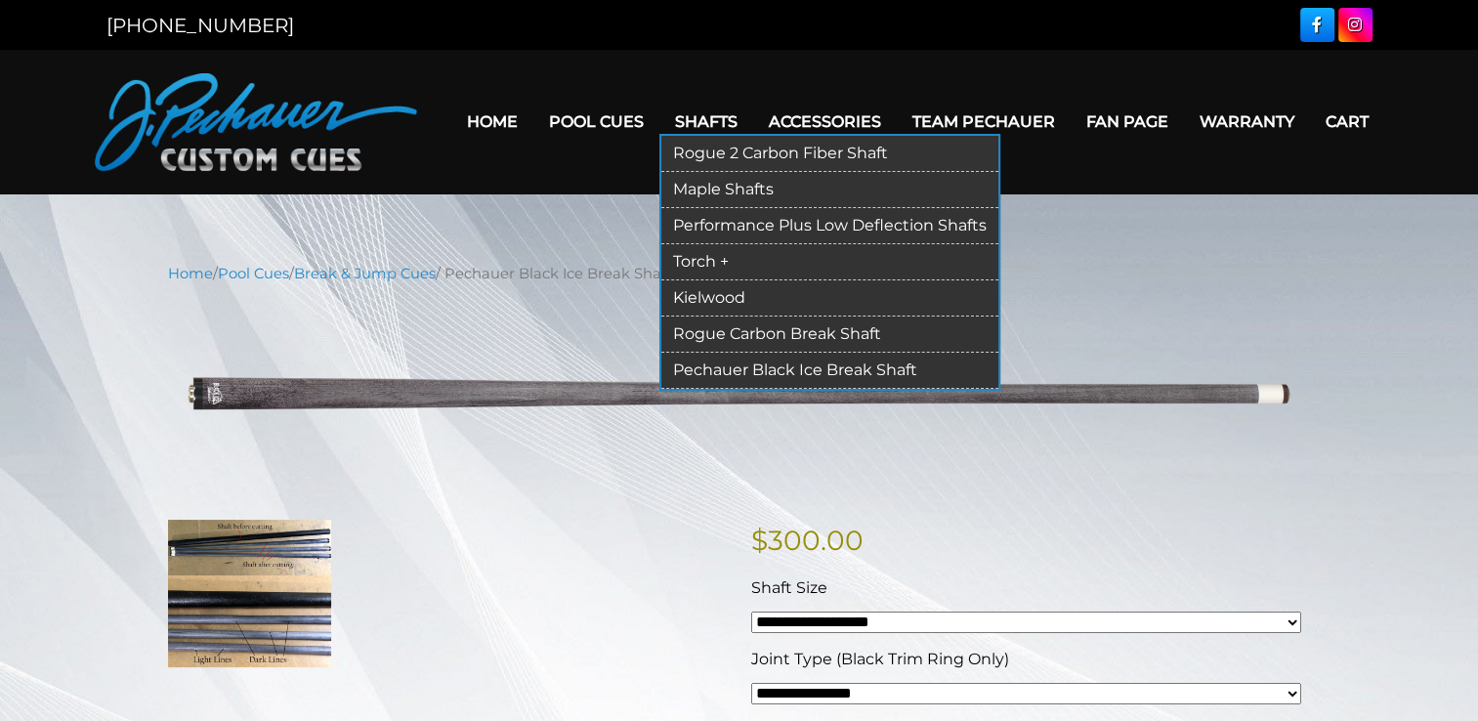
click at [717, 147] on link "Rogue 2 Carbon Fiber Shaft" at bounding box center [829, 154] width 337 height 36
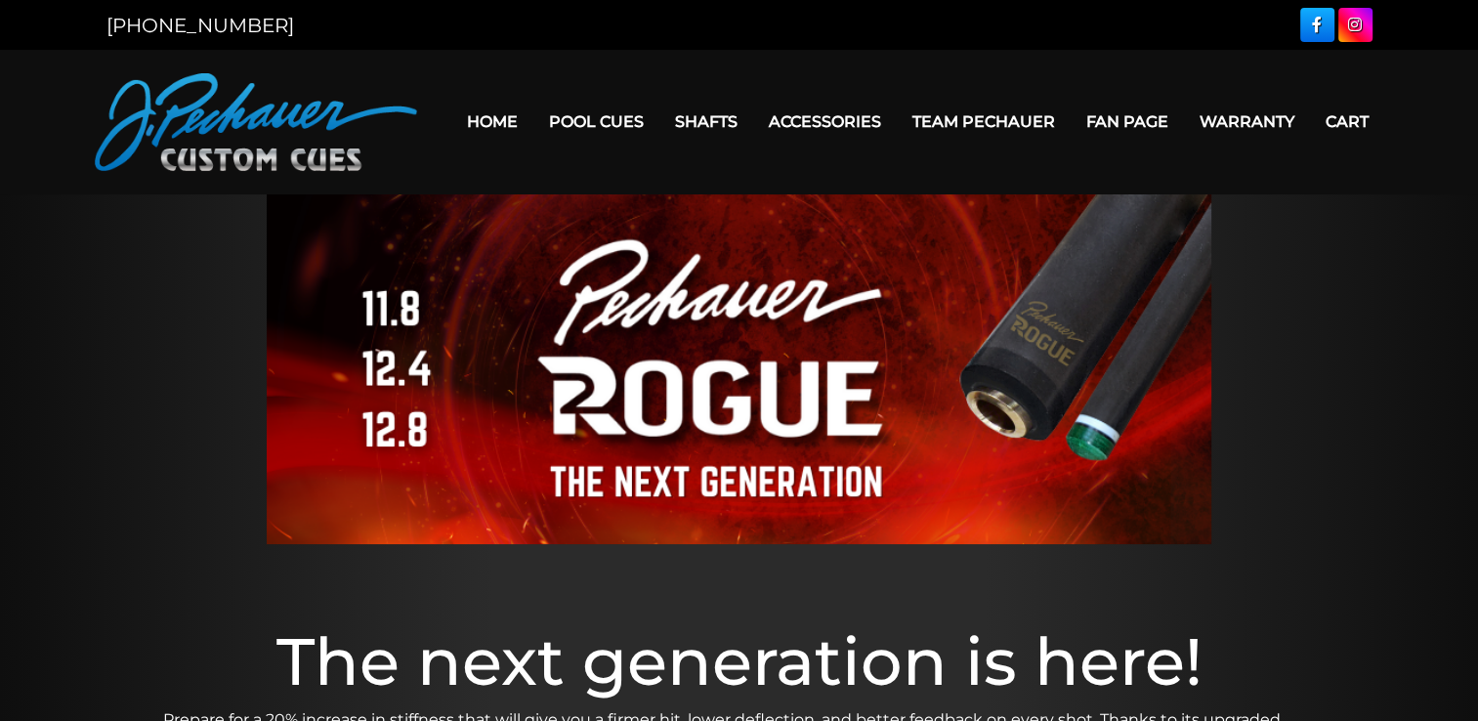
click at [1235, 119] on link "Warranty" at bounding box center [1247, 122] width 126 height 50
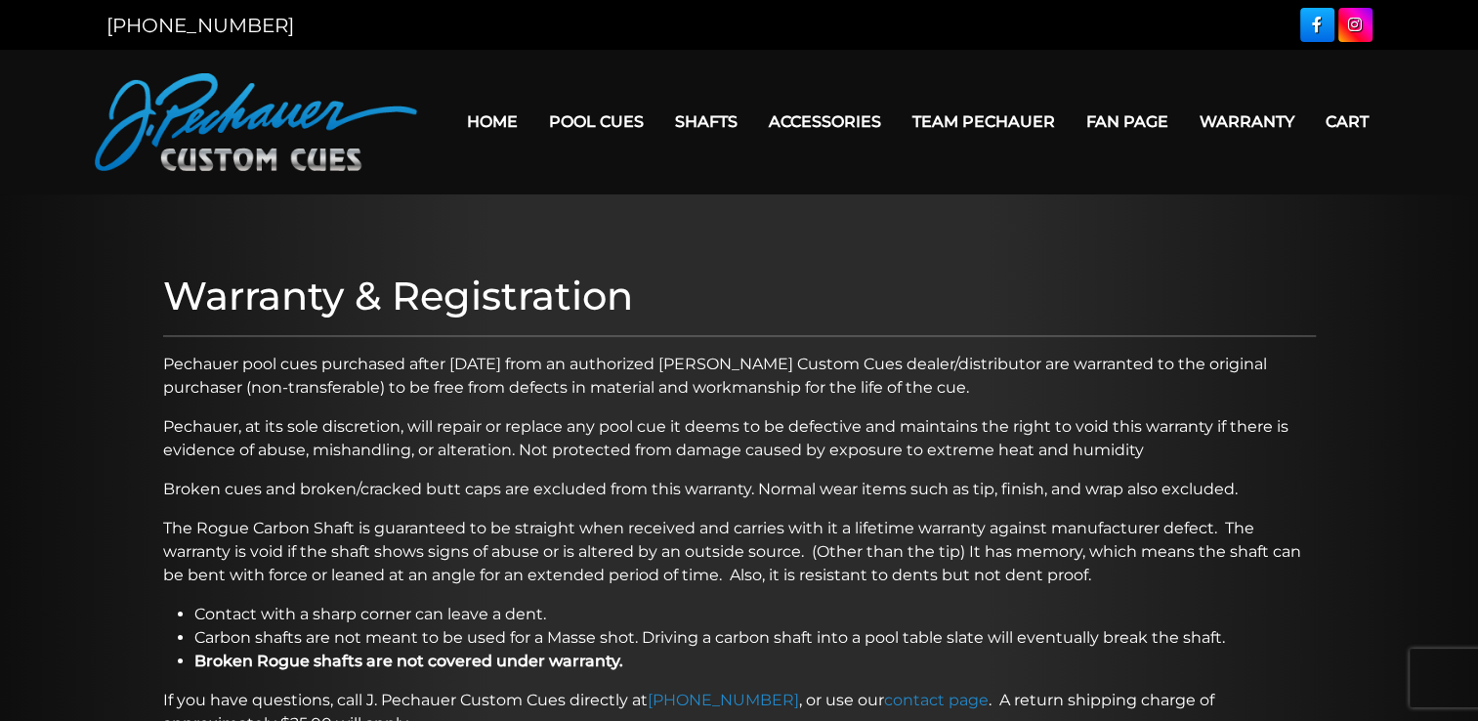
click at [477, 122] on link "Home" at bounding box center [492, 122] width 82 height 50
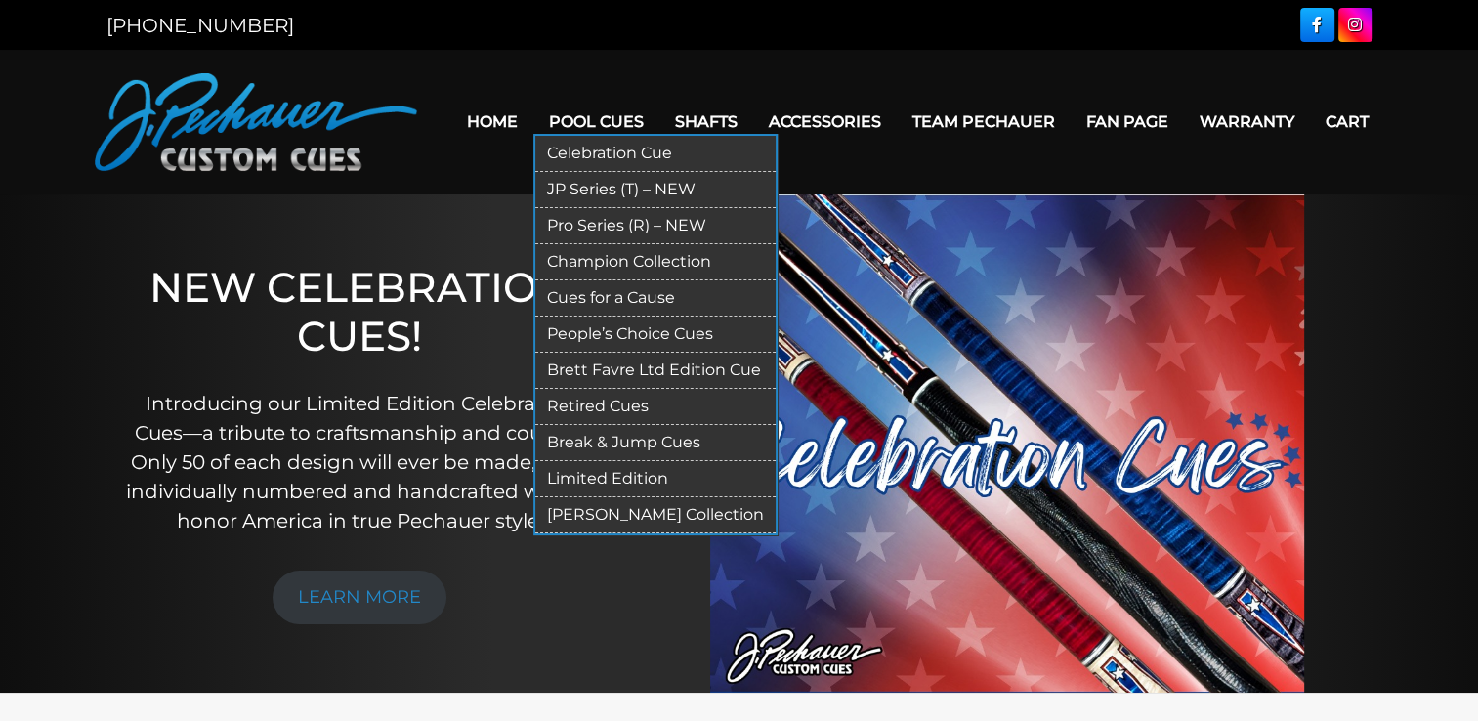
click at [637, 514] on link "[PERSON_NAME] Collection" at bounding box center [655, 515] width 240 height 36
click at [609, 481] on link "Limited Edition" at bounding box center [655, 479] width 240 height 36
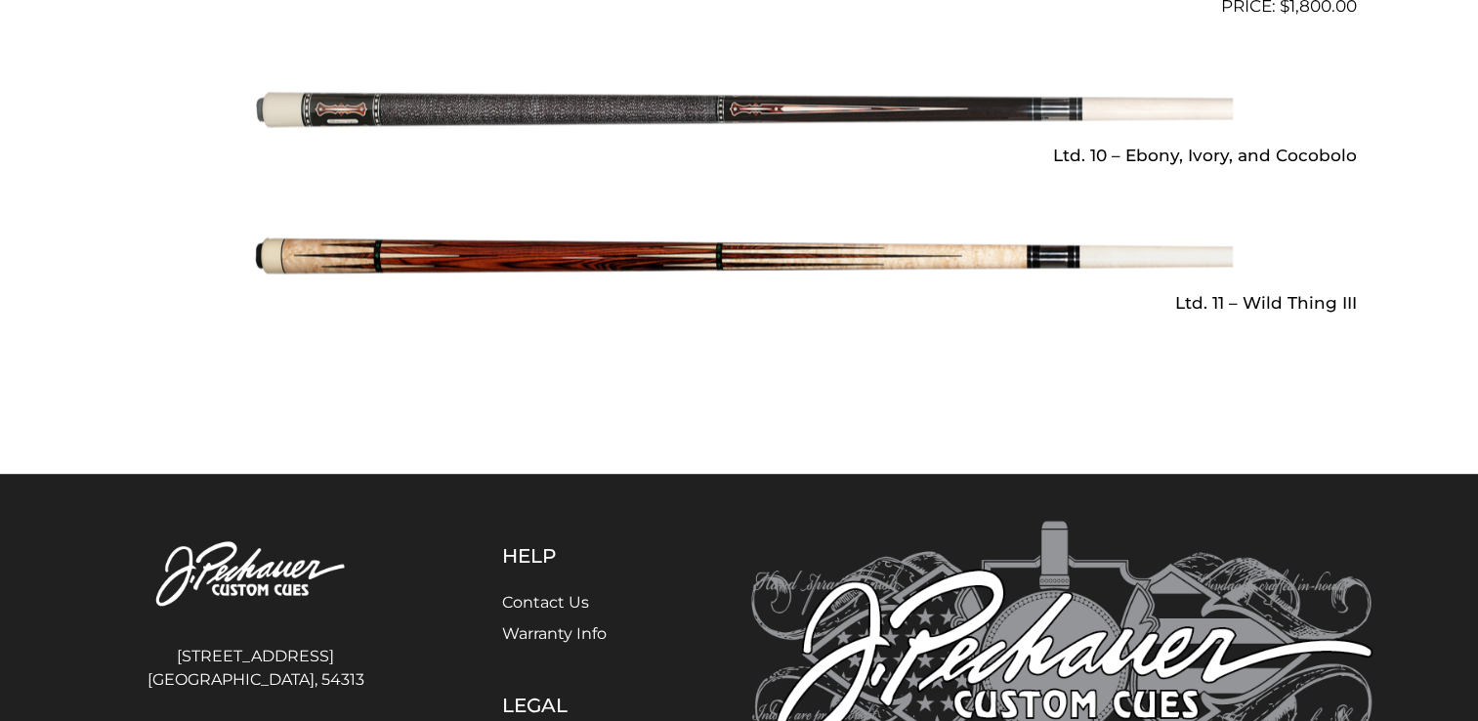
scroll to position [2991, 0]
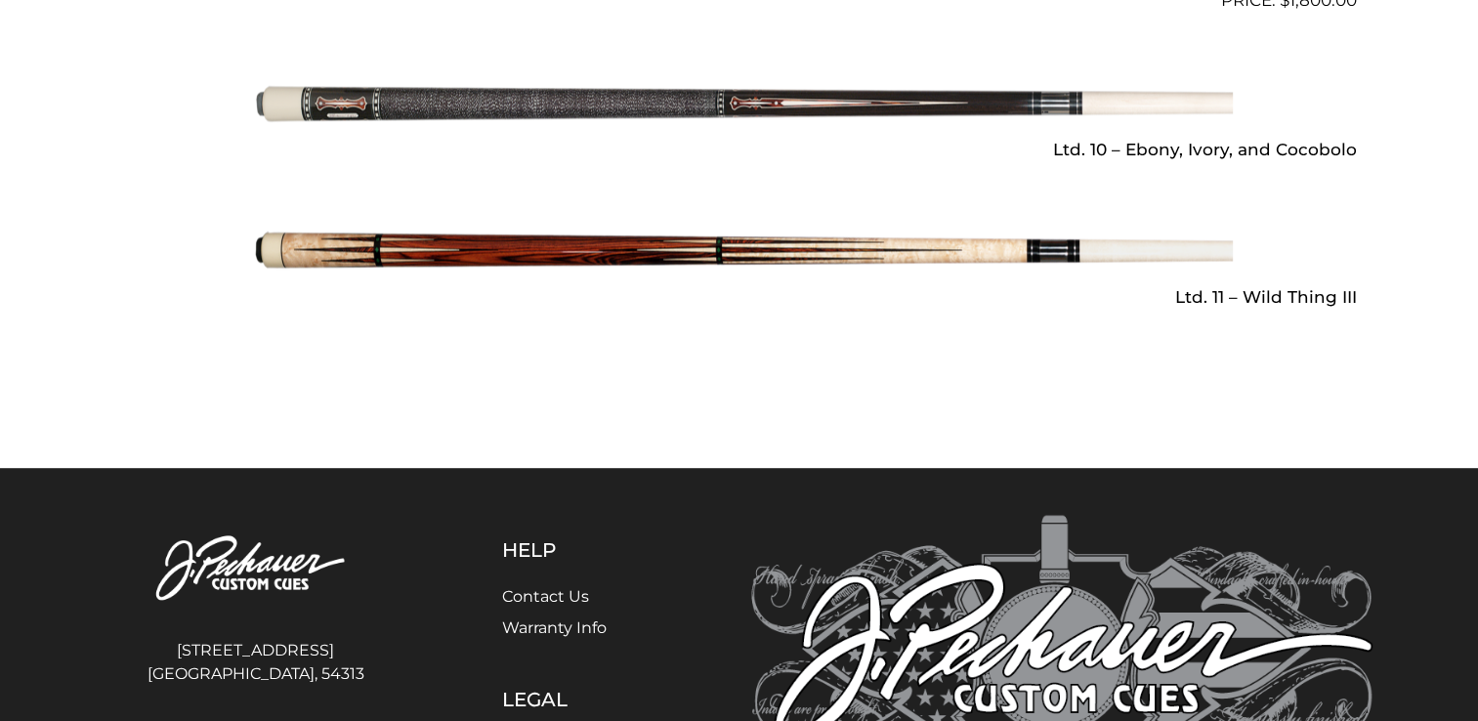
click at [1035, 247] on img at bounding box center [739, 250] width 987 height 164
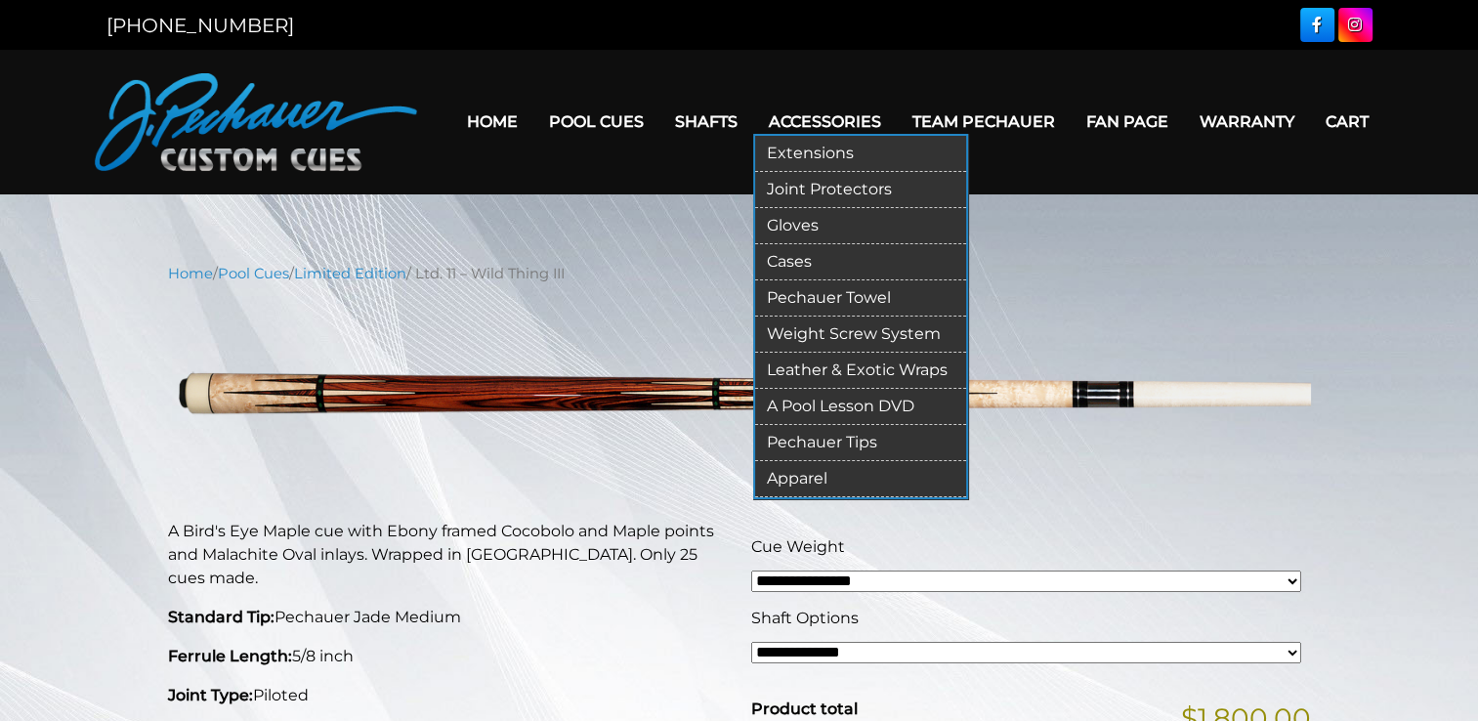
click at [825, 186] on link "Joint Protectors" at bounding box center [860, 190] width 211 height 36
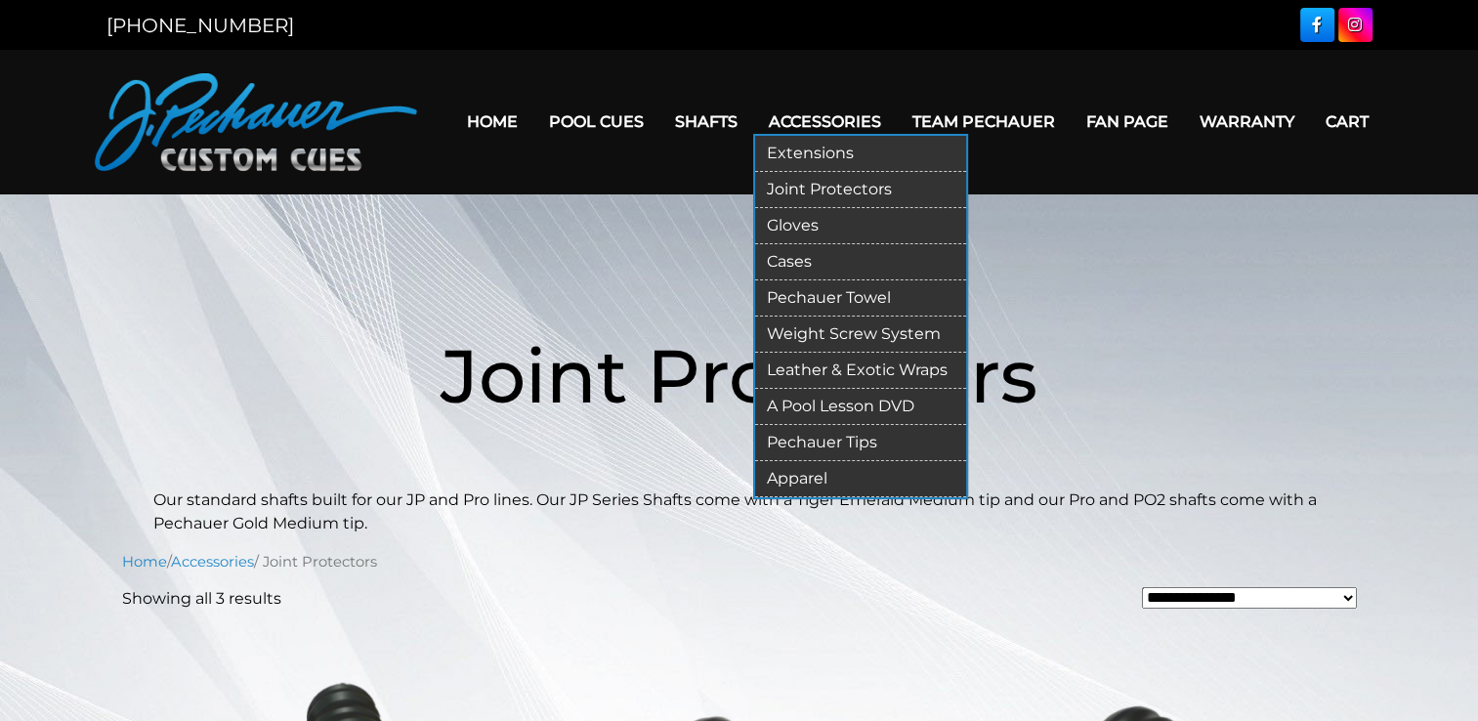
click at [817, 119] on link "Accessories" at bounding box center [825, 122] width 144 height 50
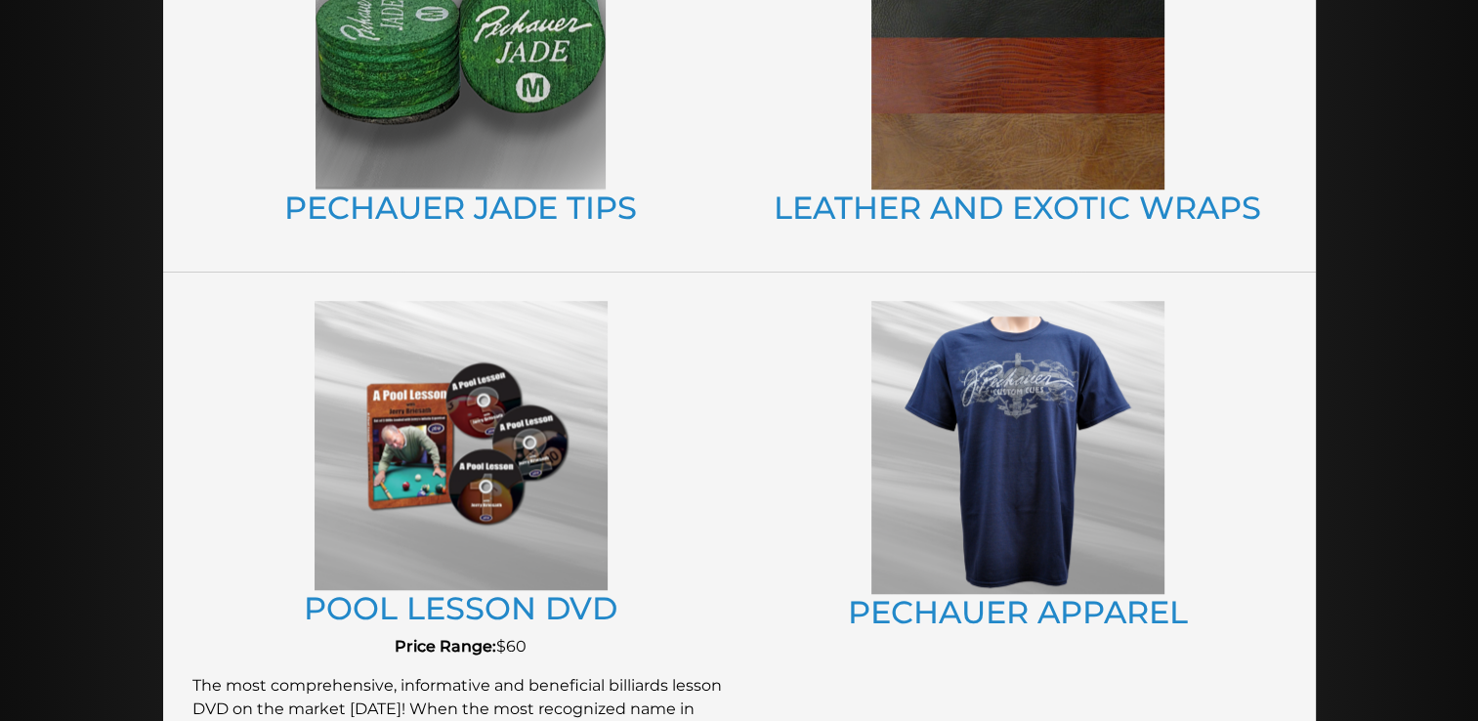
scroll to position [1481, 0]
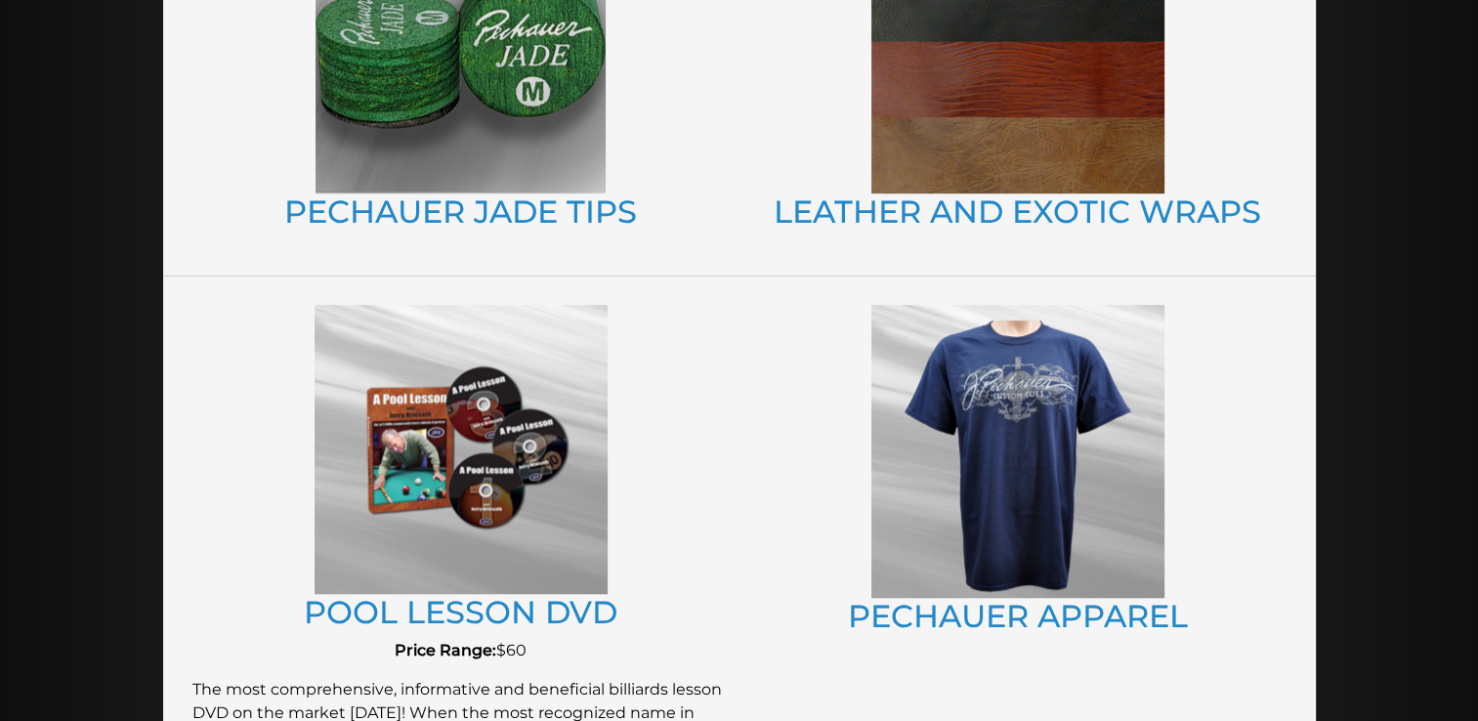
click at [1015, 149] on img at bounding box center [1017, 48] width 293 height 290
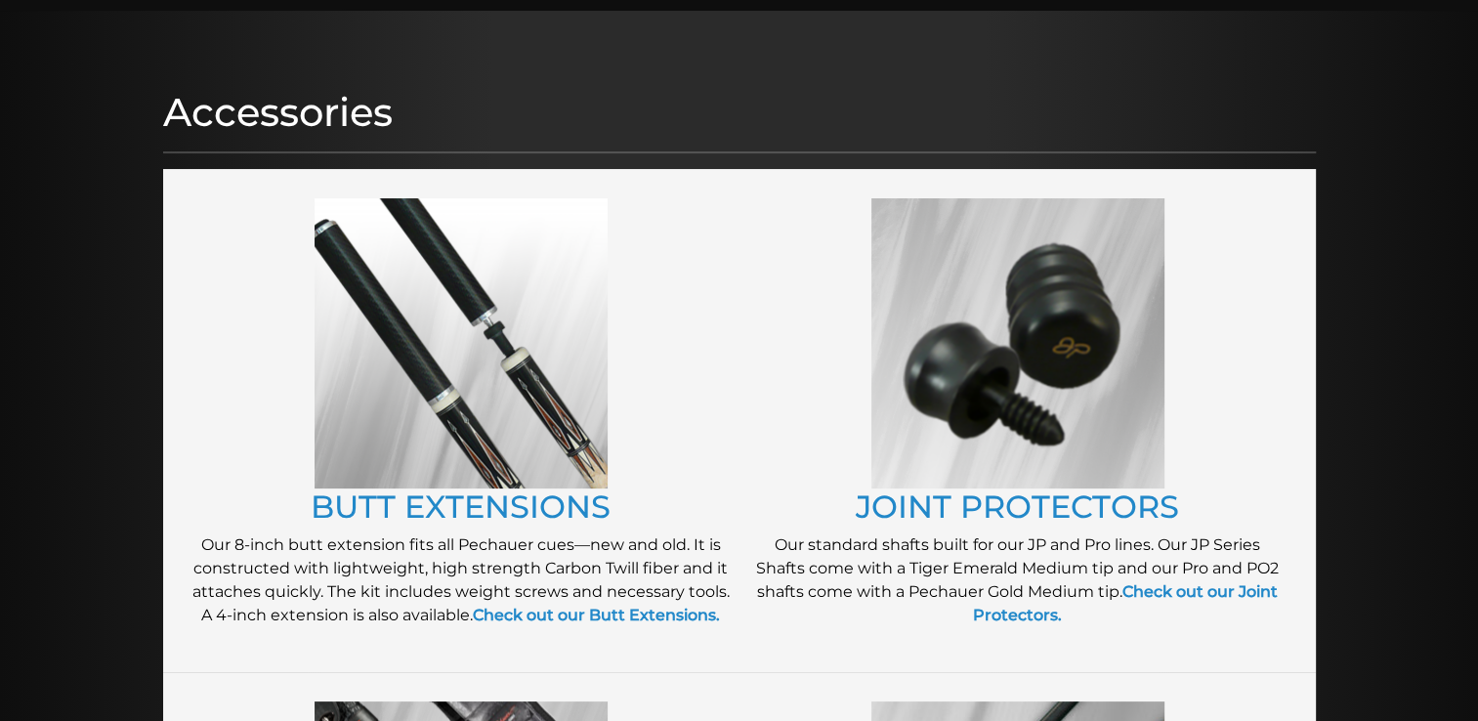
scroll to position [102, 0]
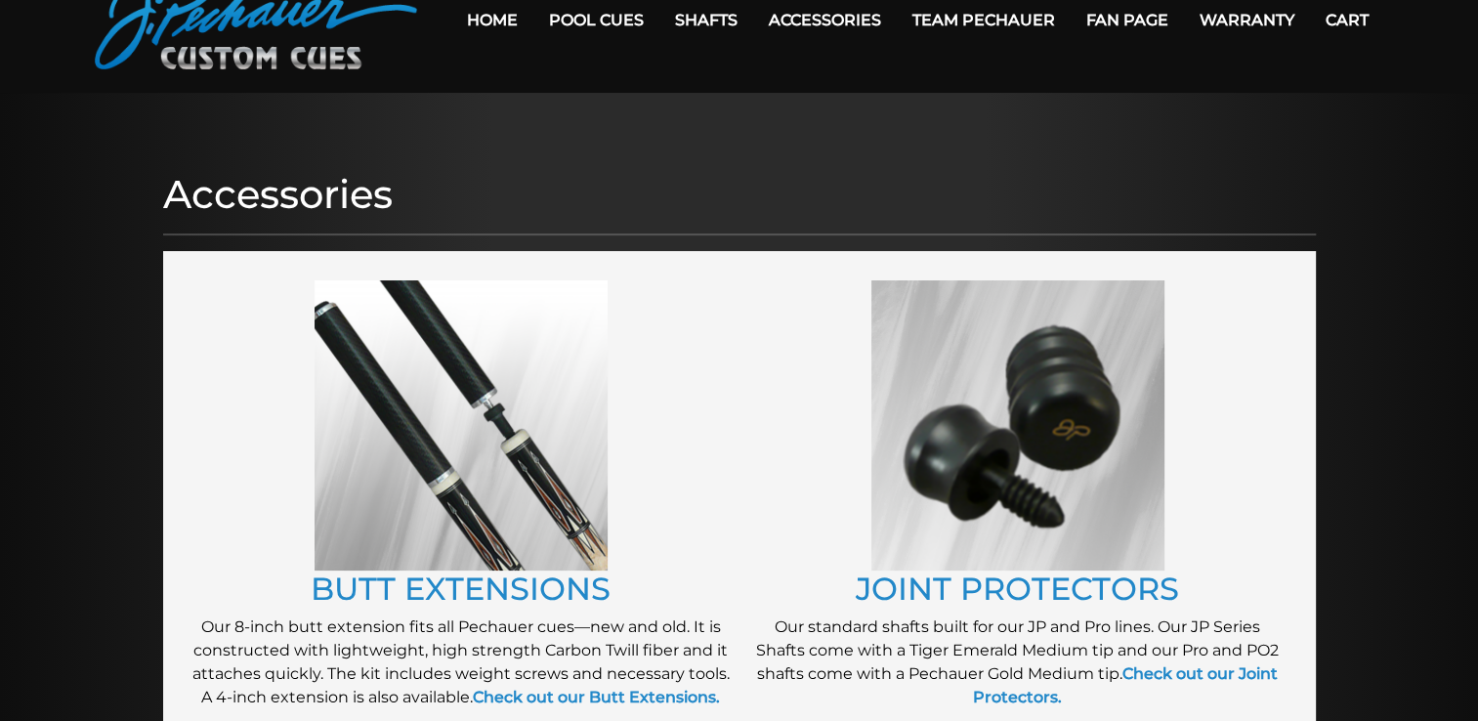
click at [572, 450] on img at bounding box center [461, 425] width 293 height 290
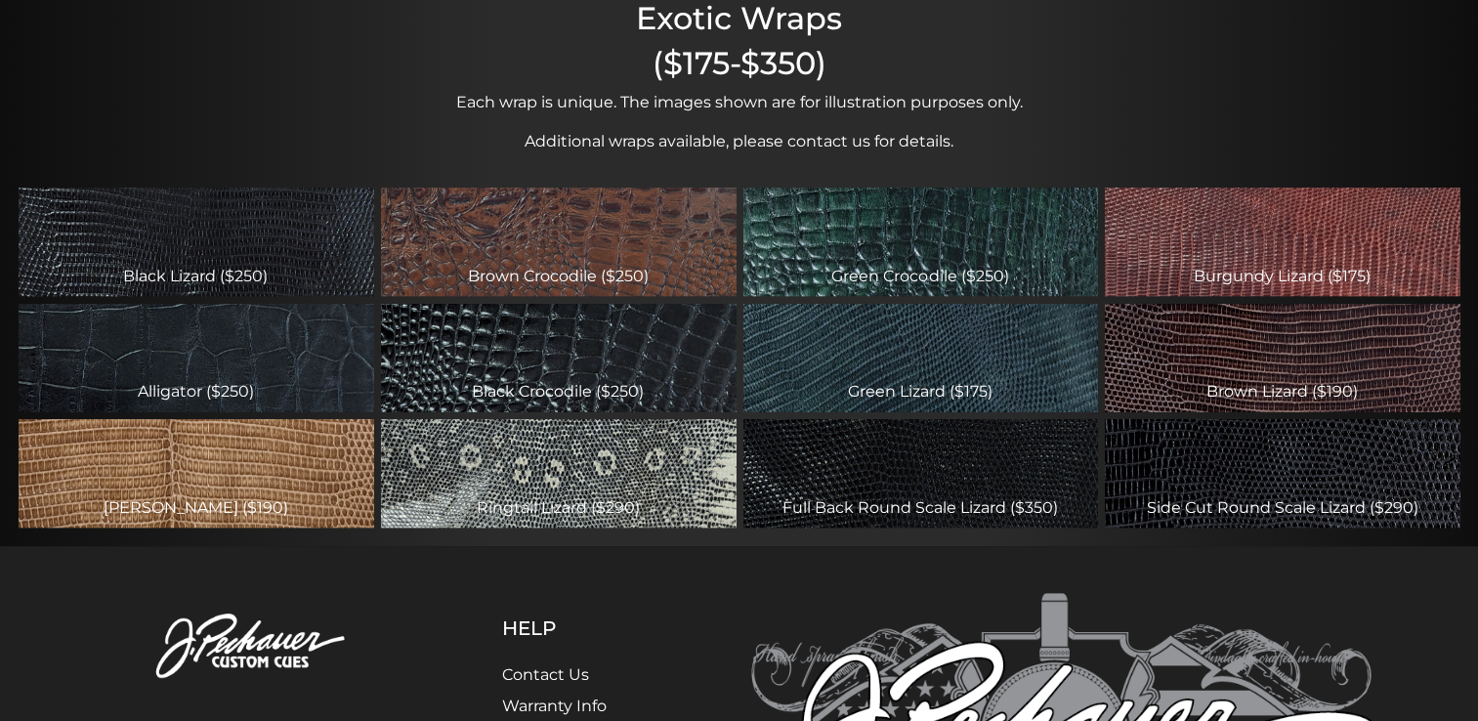
scroll to position [699, 0]
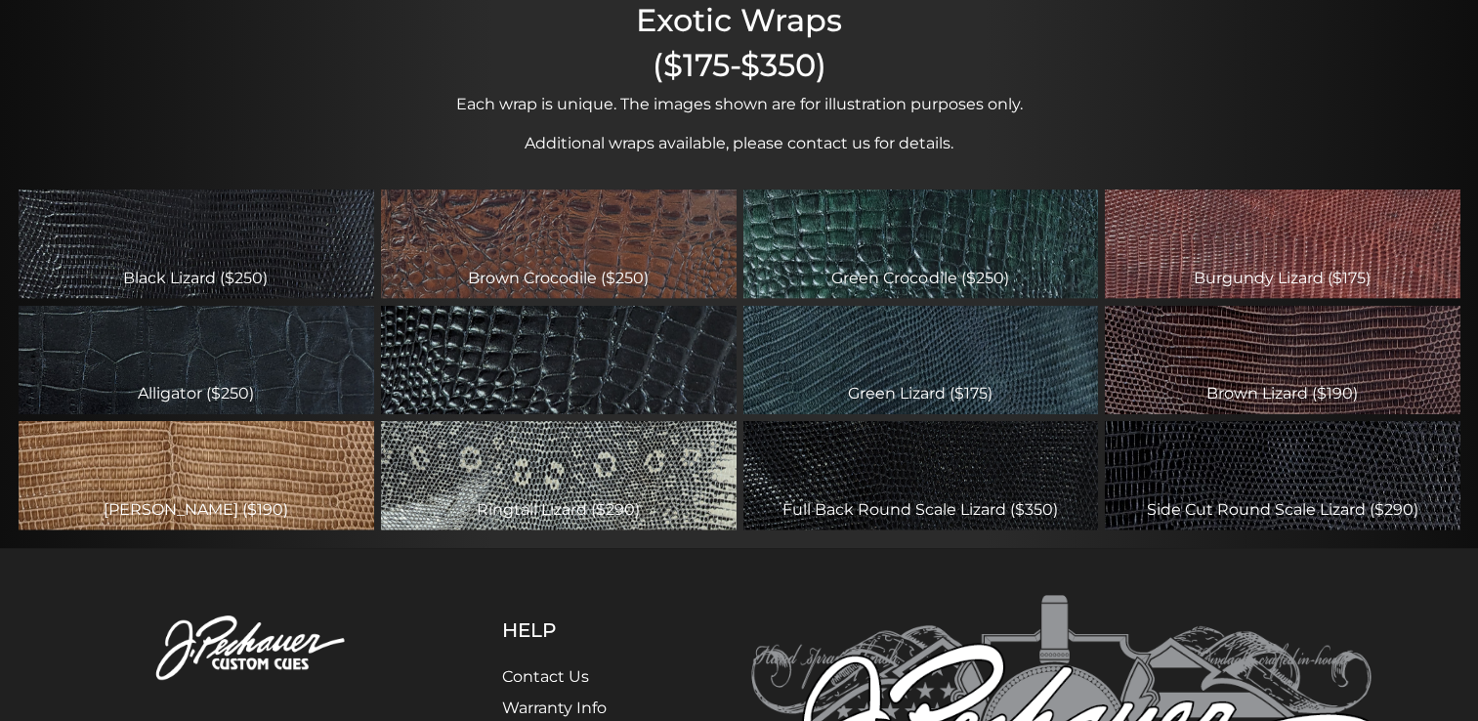
click at [549, 366] on div "Black Crocodile ($250)" at bounding box center [558, 360] width 355 height 108
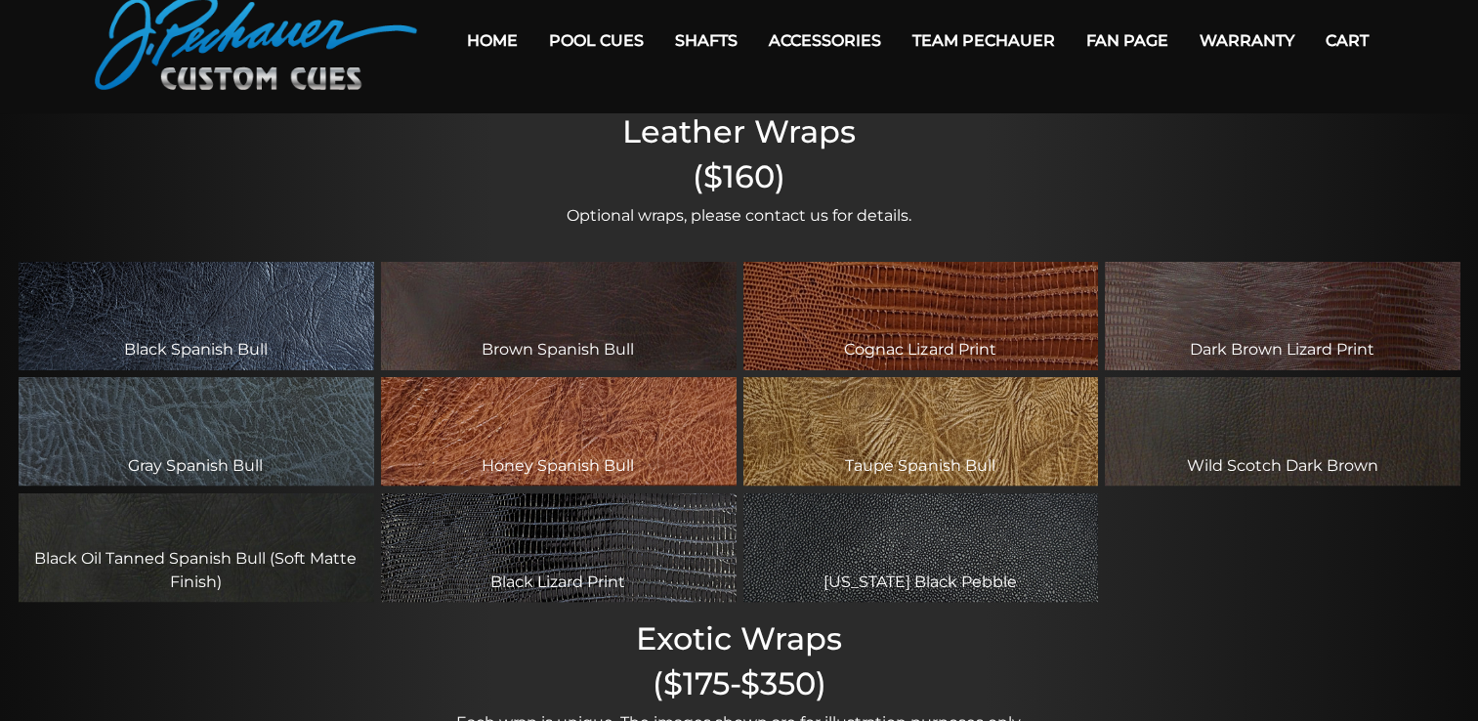
scroll to position [0, 0]
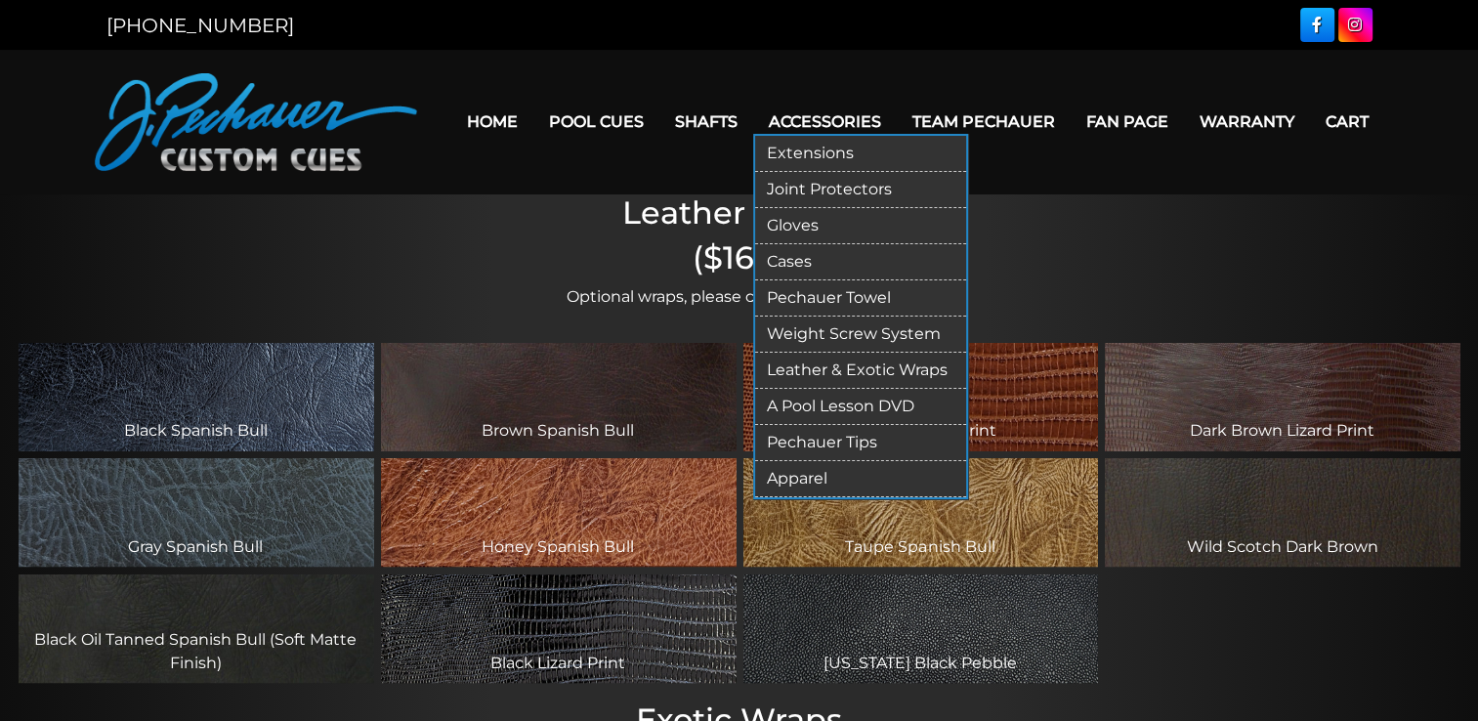
click at [812, 477] on link "Apparel" at bounding box center [860, 479] width 211 height 36
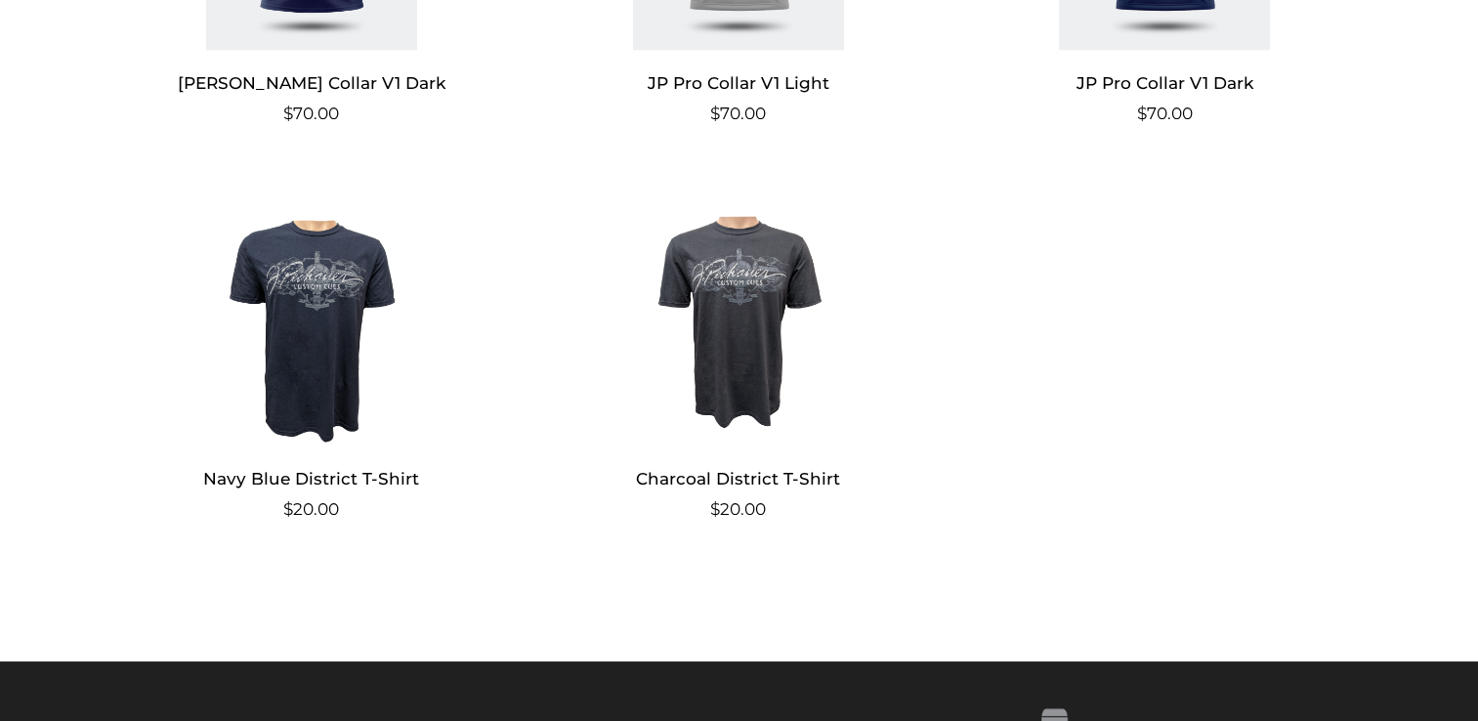
scroll to position [1958, 0]
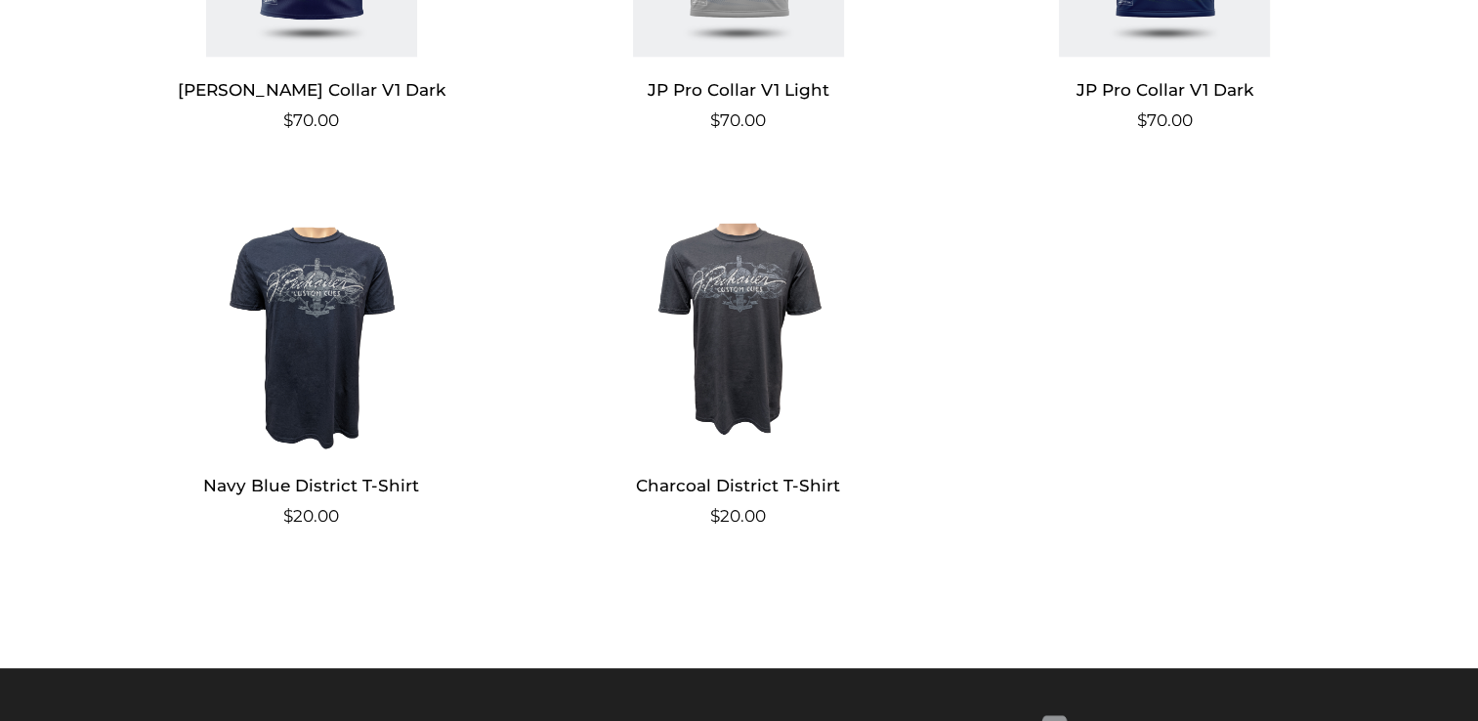
click at [755, 320] on img at bounding box center [738, 321] width 380 height 264
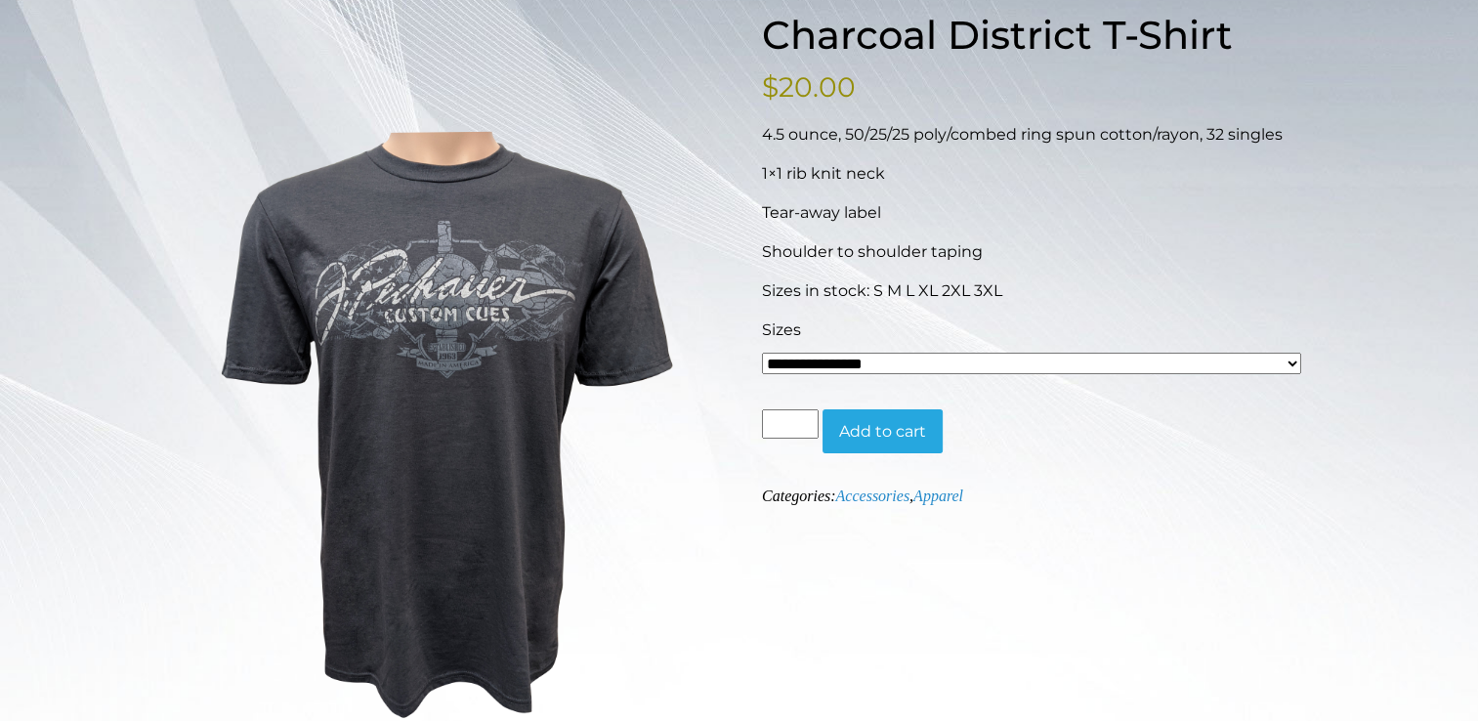
scroll to position [296, 0]
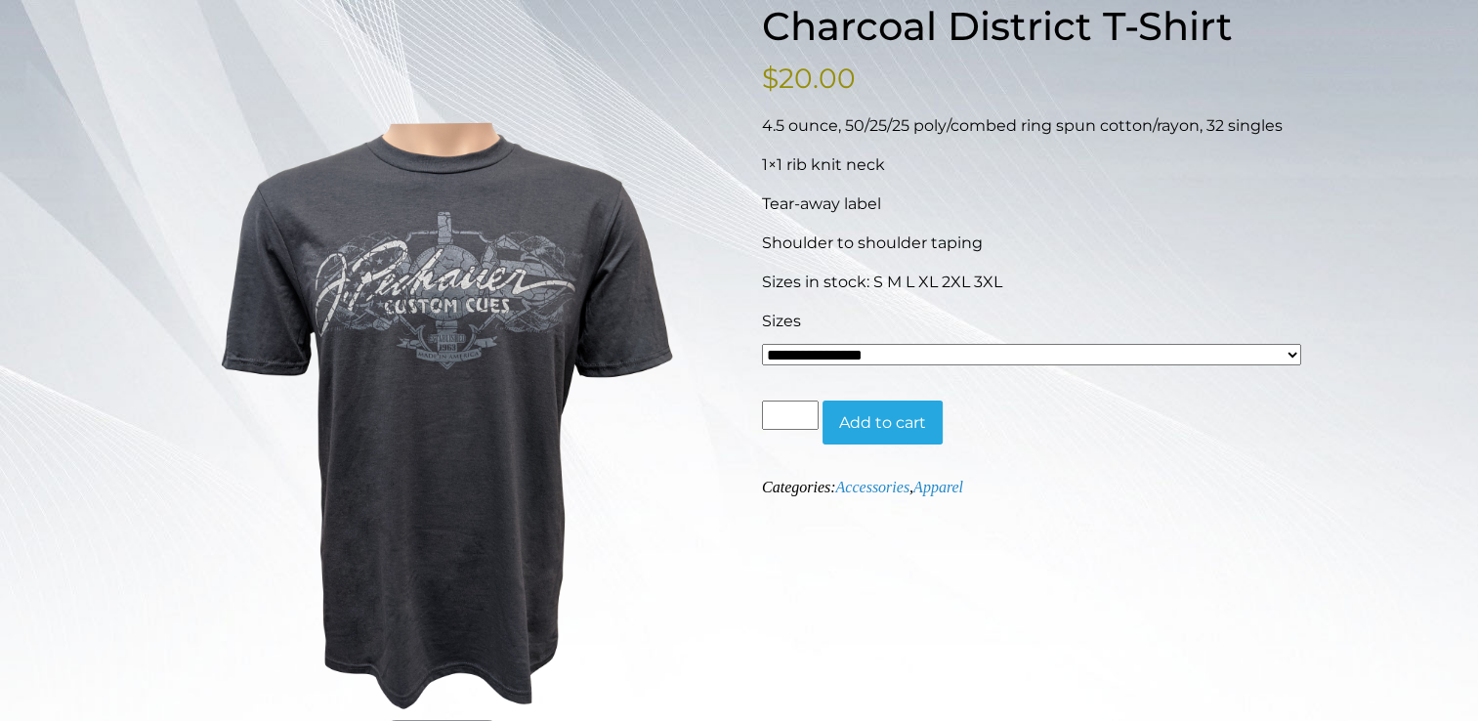
click at [1290, 351] on select "**********" at bounding box center [1031, 354] width 539 height 21
select select "*****"
click at [762, 344] on select "**********" at bounding box center [1031, 354] width 539 height 21
click at [973, 539] on div "**********" at bounding box center [739, 595] width 1143 height 1184
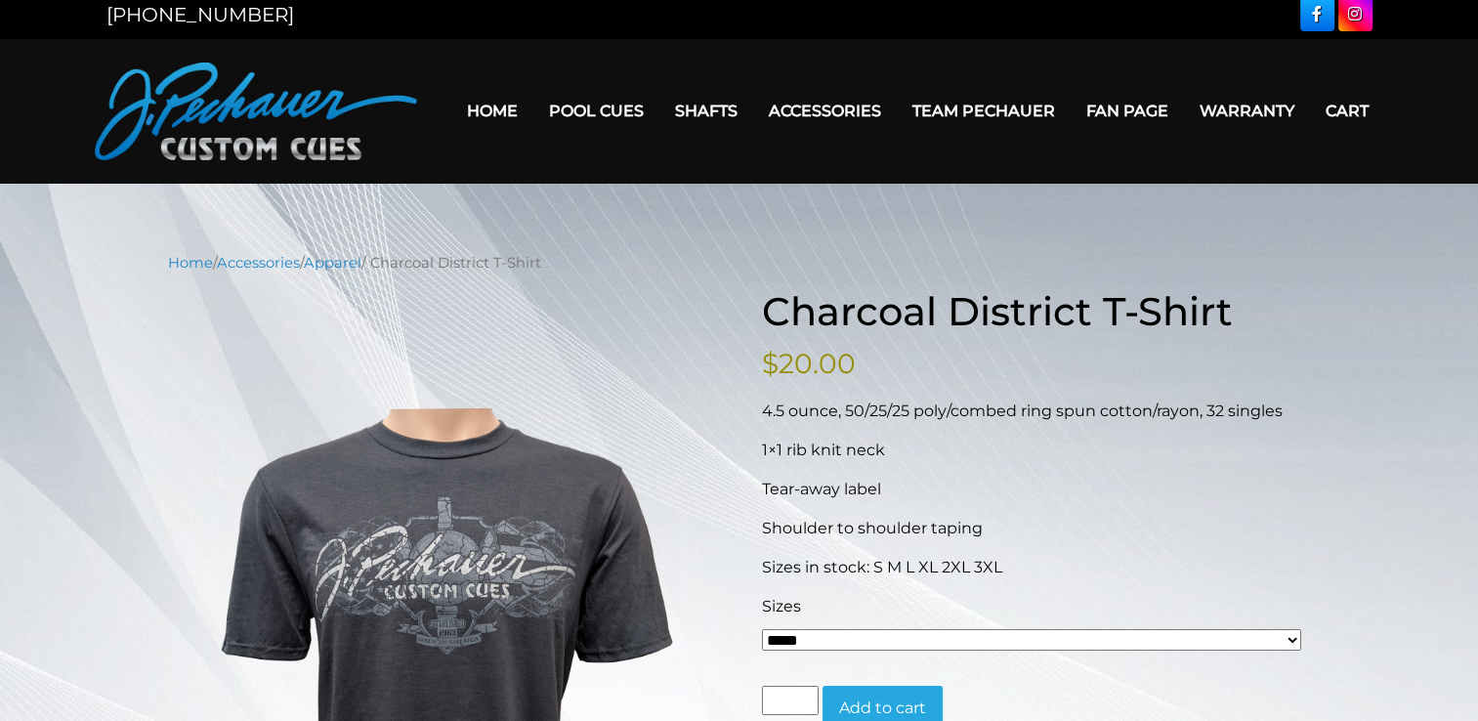
scroll to position [0, 0]
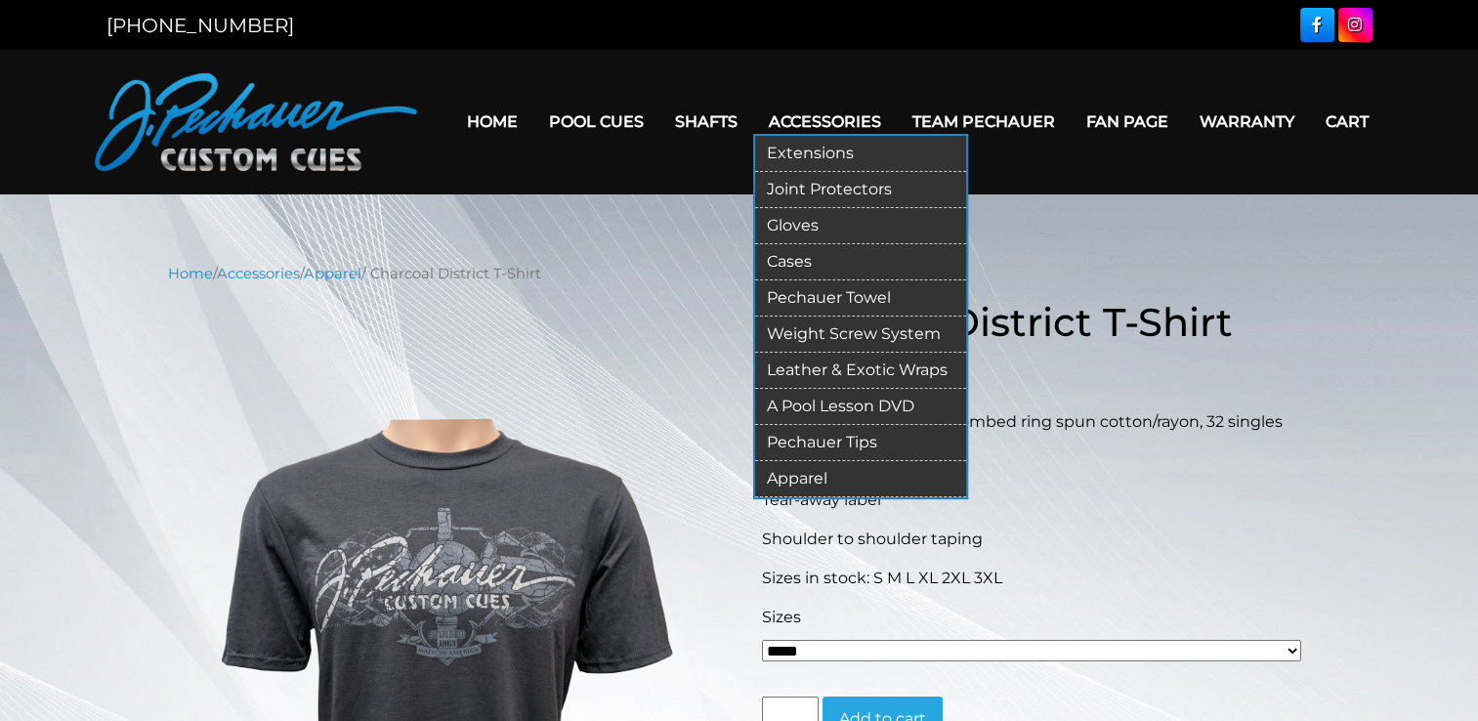
click at [810, 475] on link "Apparel" at bounding box center [860, 479] width 211 height 36
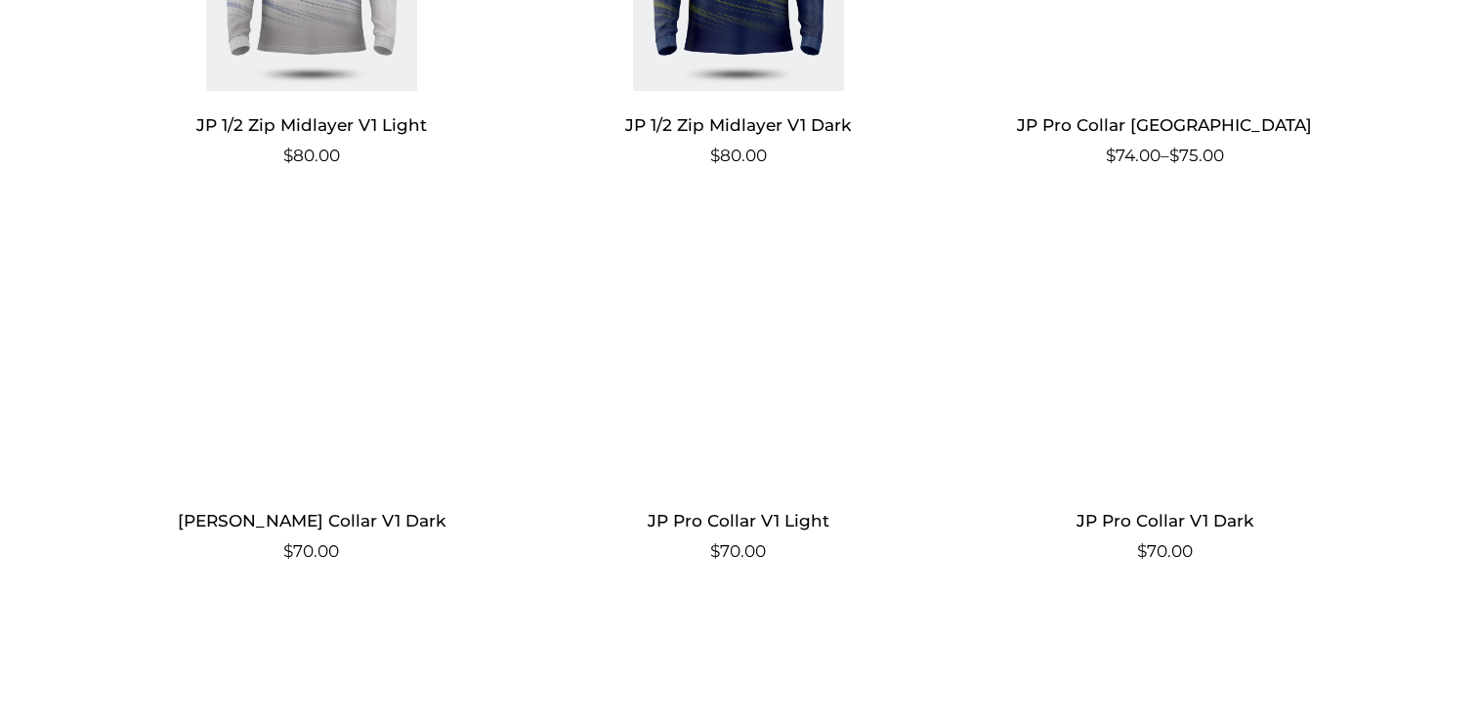
scroll to position [1534, 0]
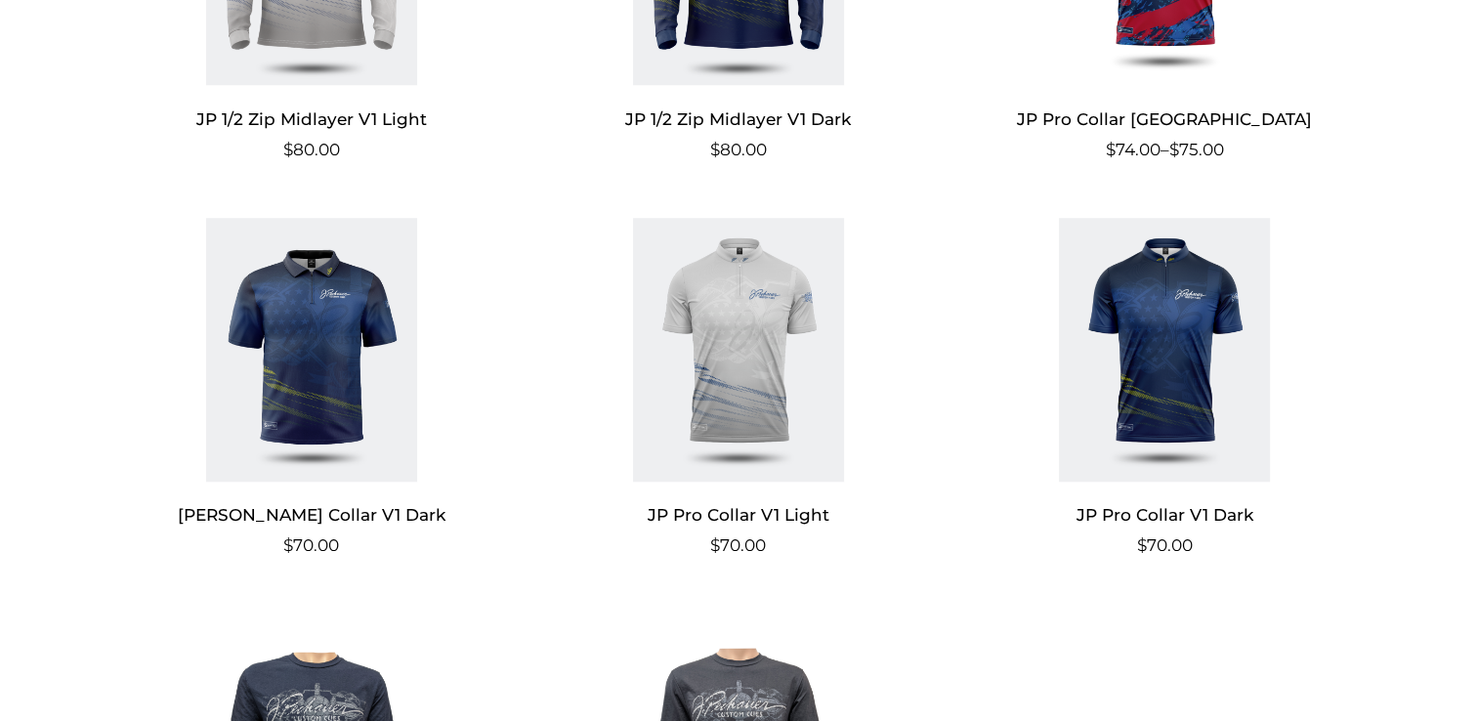
click at [759, 389] on img at bounding box center [738, 350] width 380 height 264
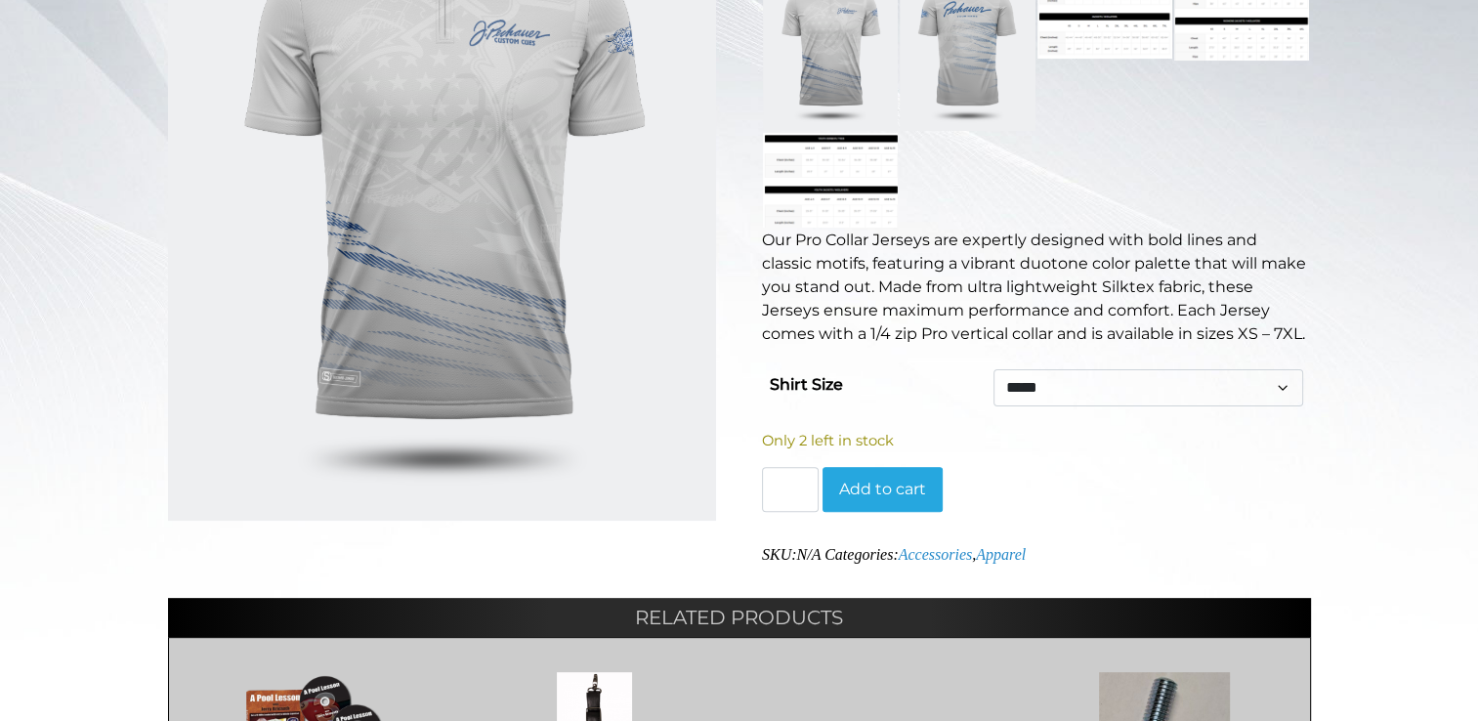
scroll to position [610, 0]
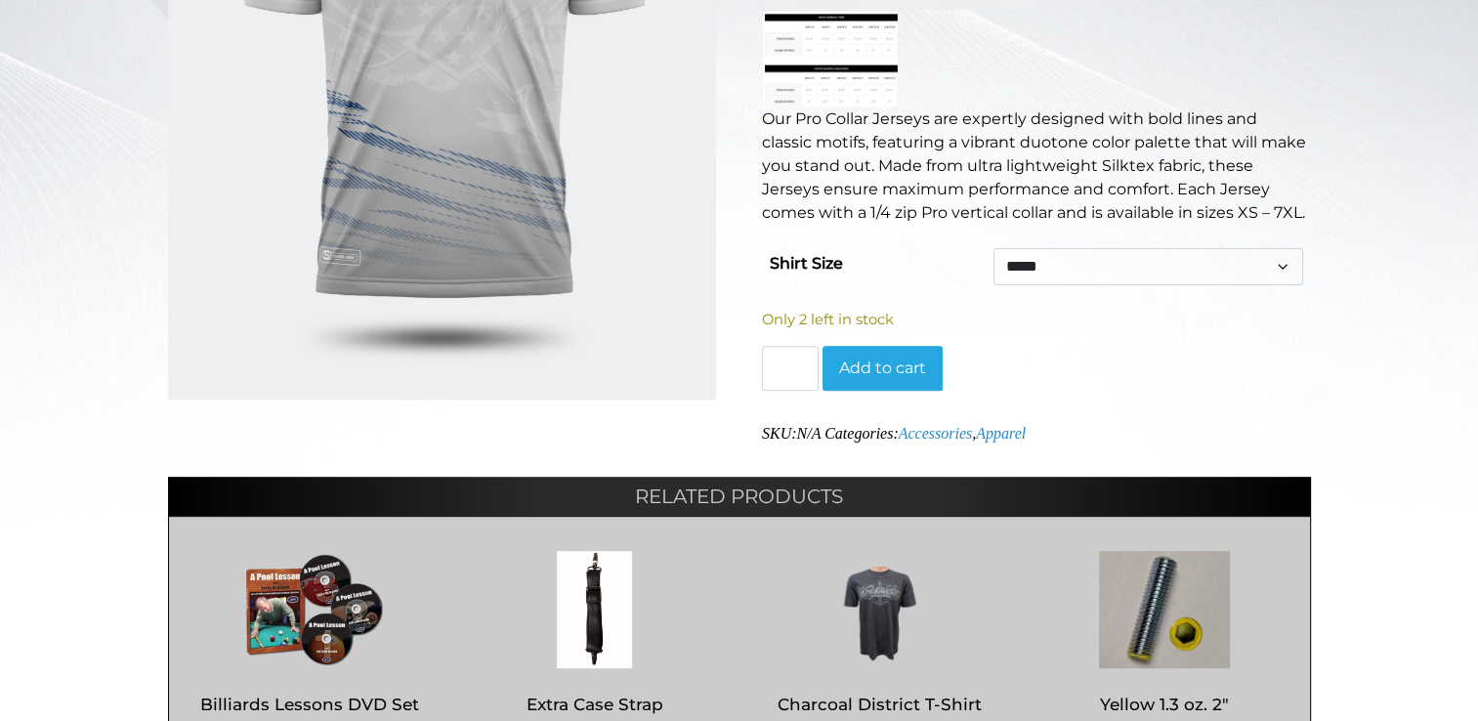
click at [1283, 273] on select "** ***** ****** ***** ** *** ***" at bounding box center [1147, 266] width 309 height 37
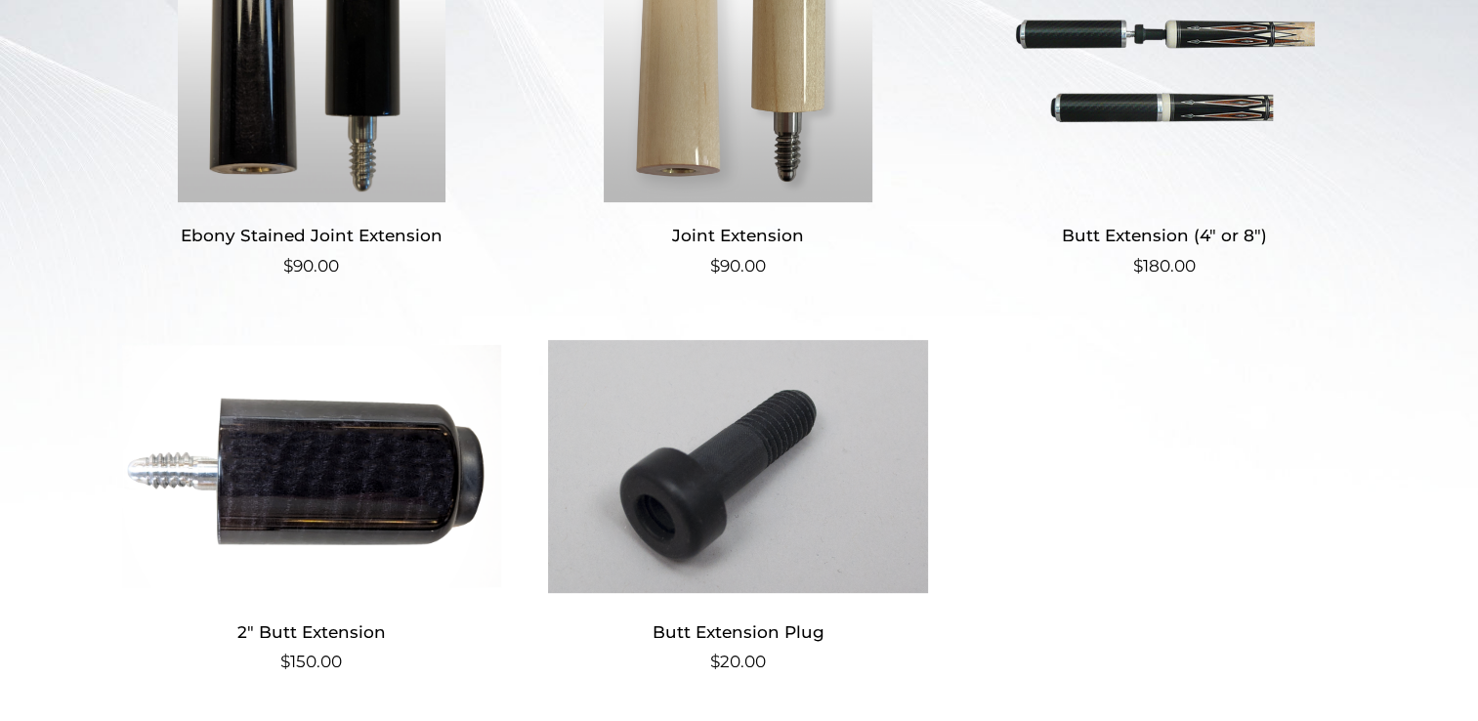
scroll to position [637, 0]
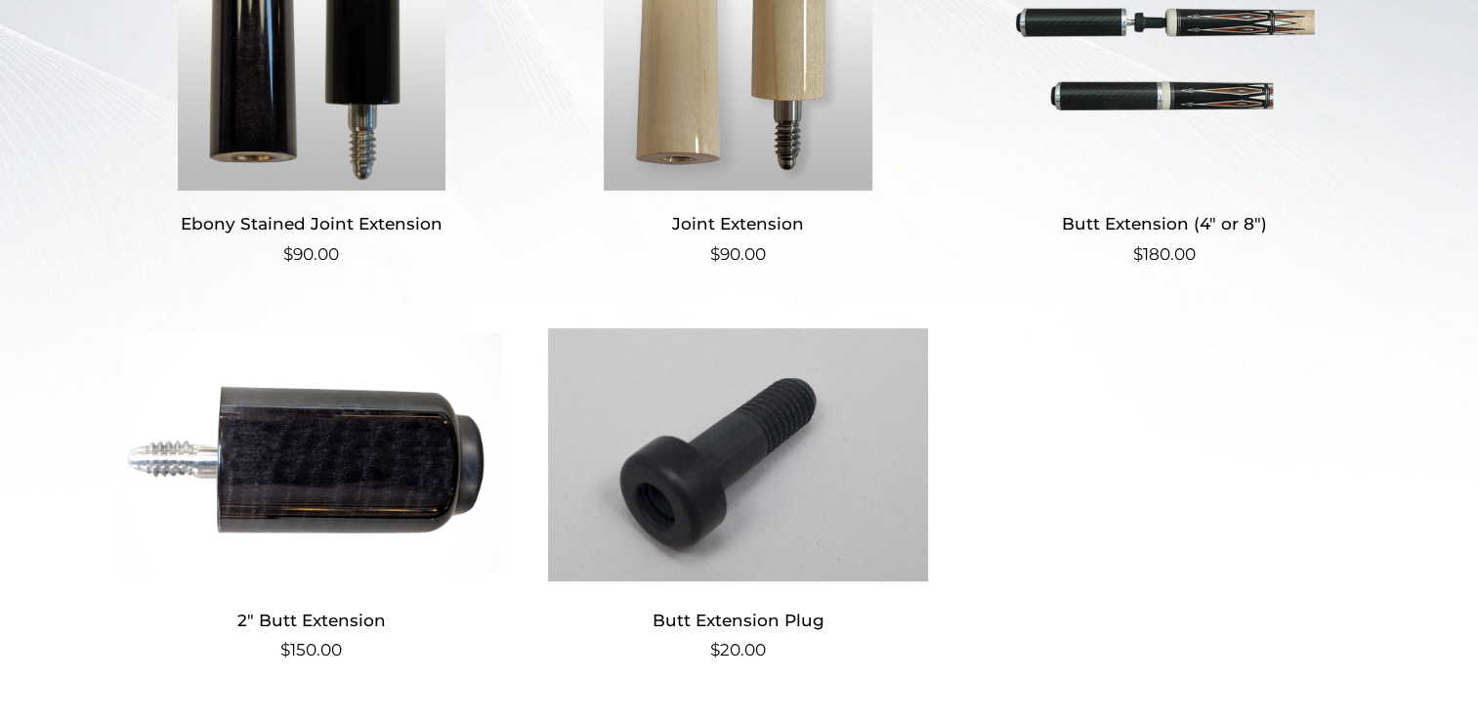
click at [1078, 54] on img at bounding box center [1165, 59] width 380 height 264
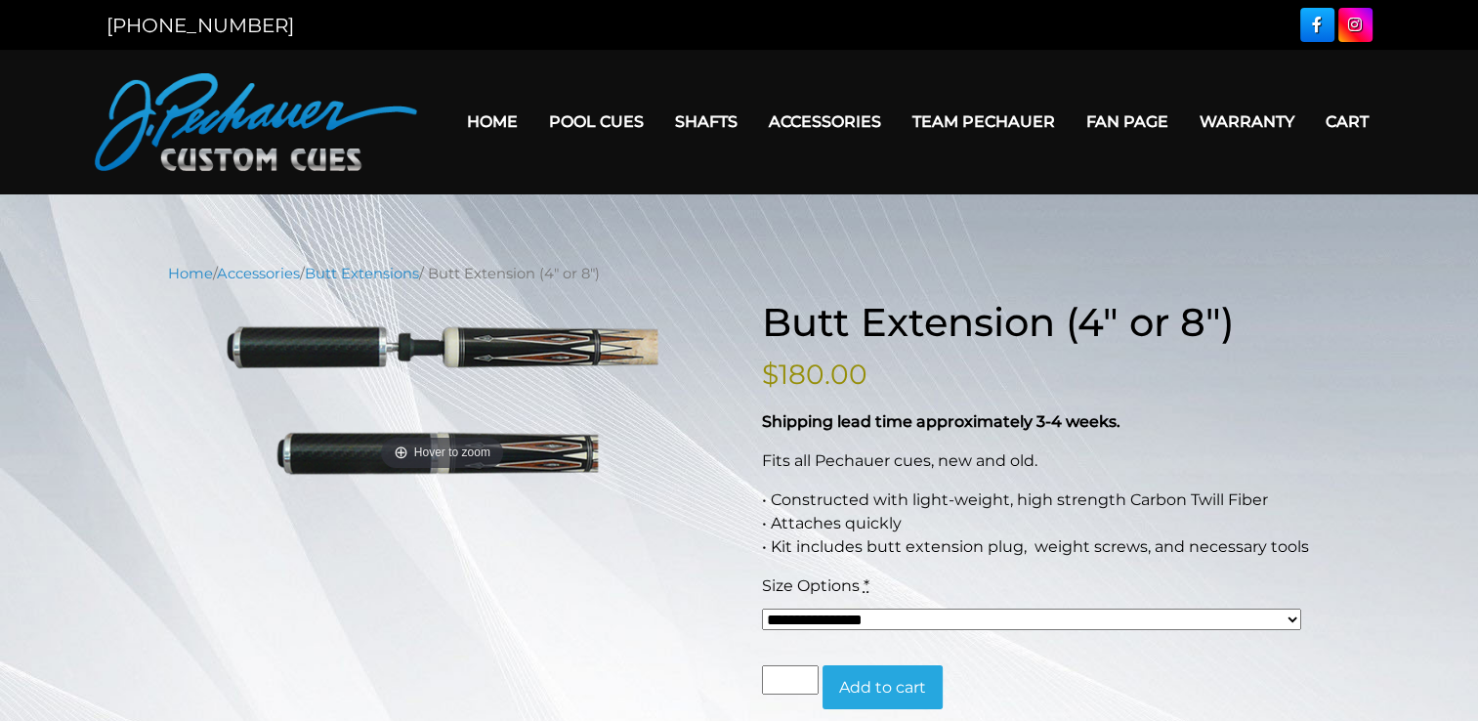
click at [1290, 615] on select "**********" at bounding box center [1031, 619] width 539 height 21
click at [762, 609] on select "**********" at bounding box center [1031, 619] width 539 height 21
click at [1077, 619] on select "**********" at bounding box center [1031, 619] width 539 height 21
select select "*****"
click at [762, 609] on select "**********" at bounding box center [1031, 619] width 539 height 21
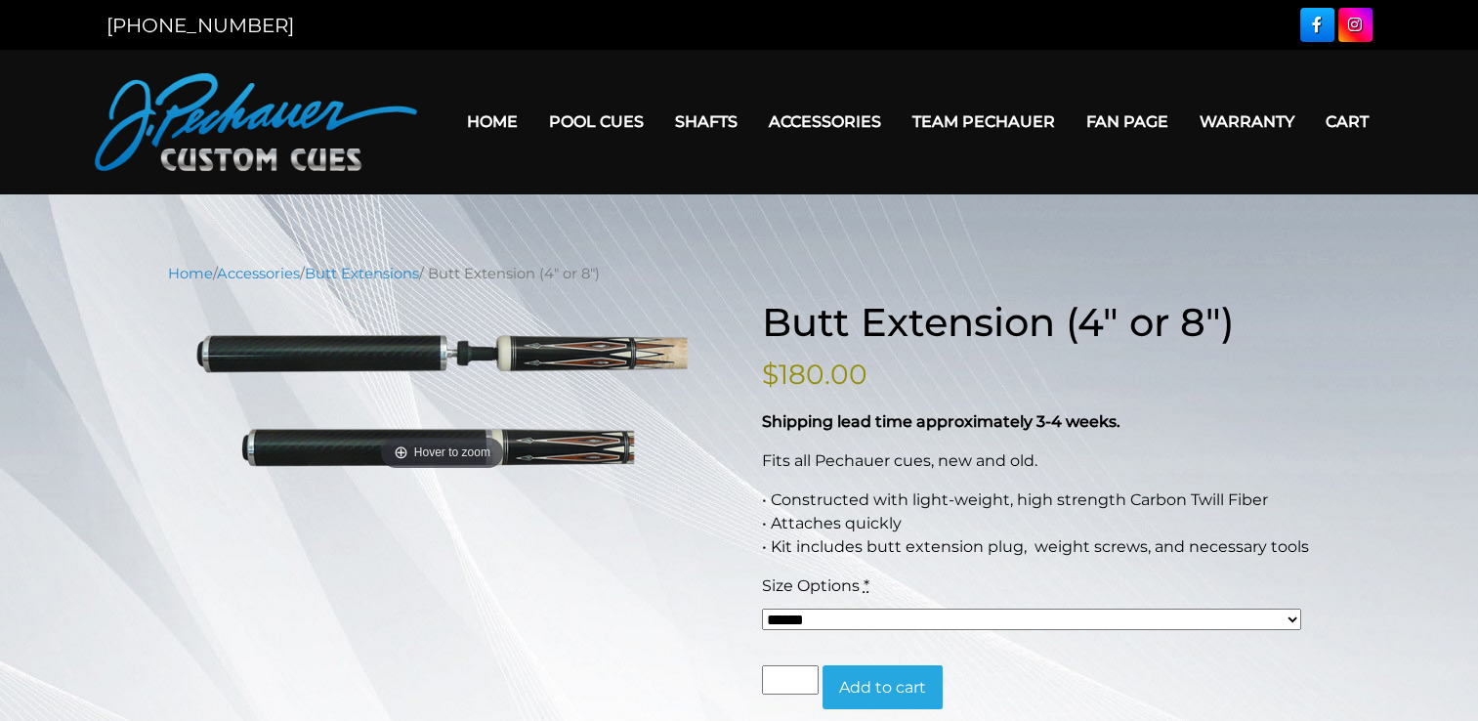
click at [1333, 386] on div "**********" at bounding box center [739, 708] width 1478 height 891
